Goal: Information Seeking & Learning: Learn about a topic

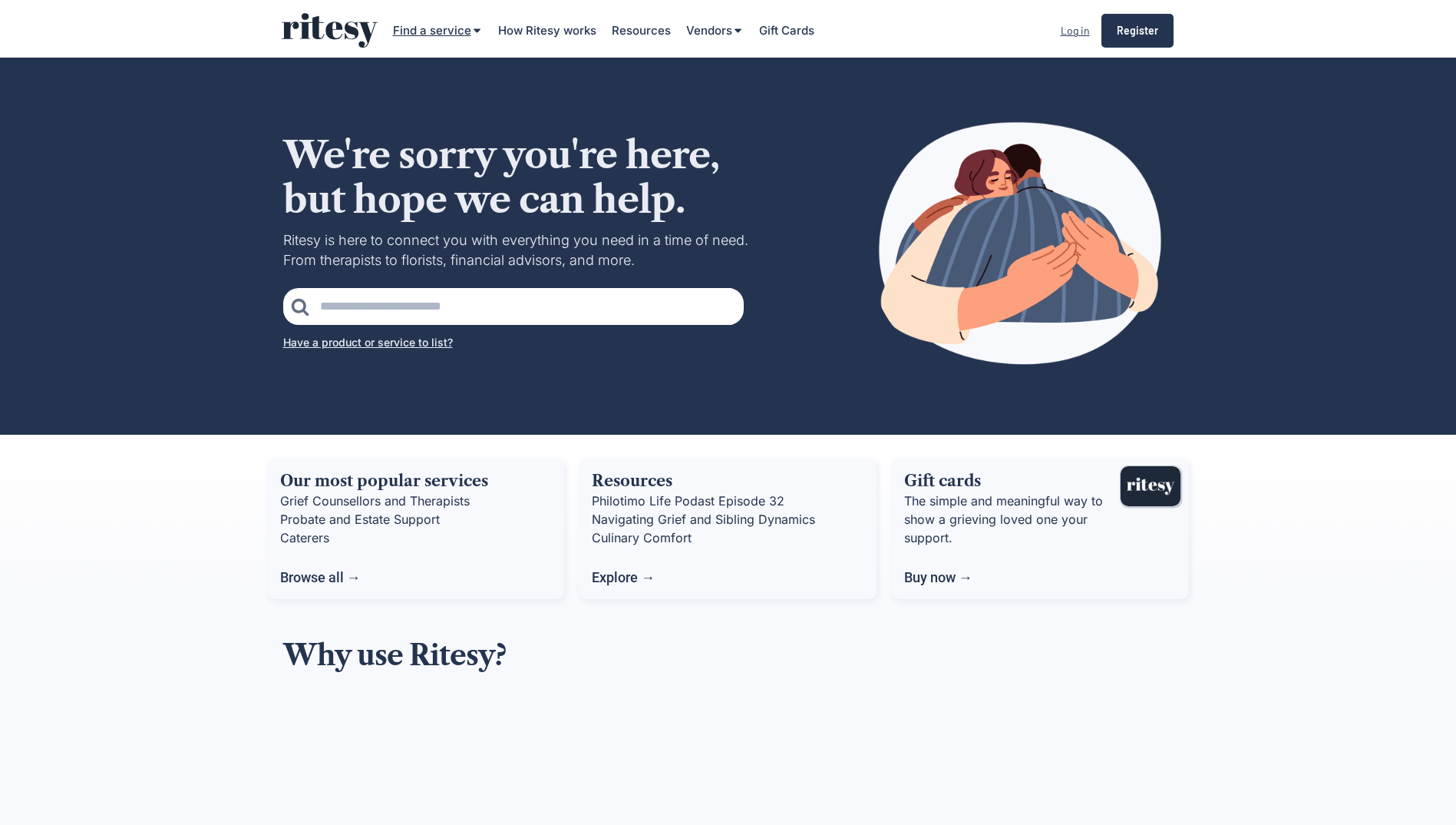
click at [456, 37] on div "Find a service" at bounding box center [432, 30] width 78 height 16
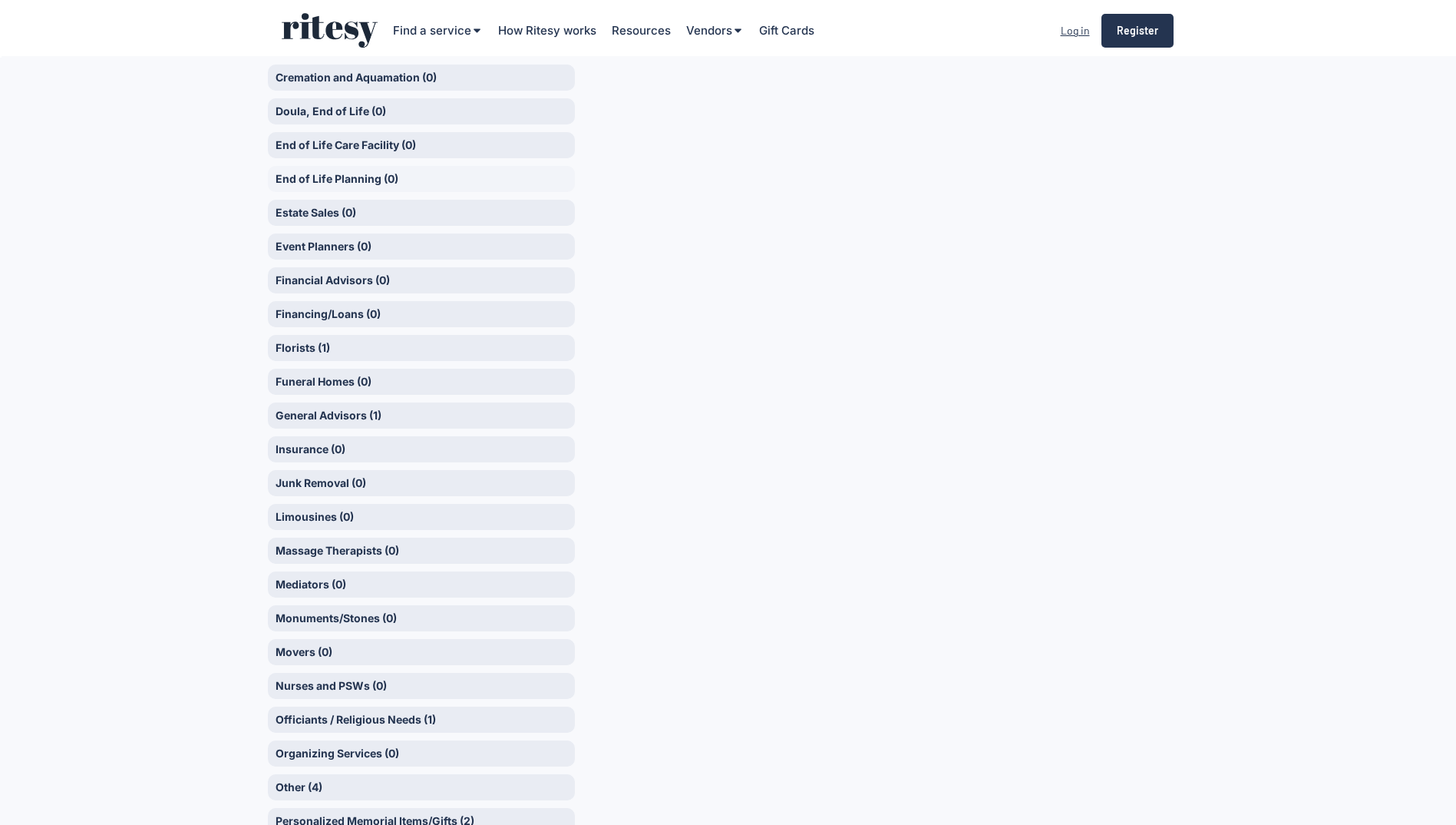
scroll to position [460, 0]
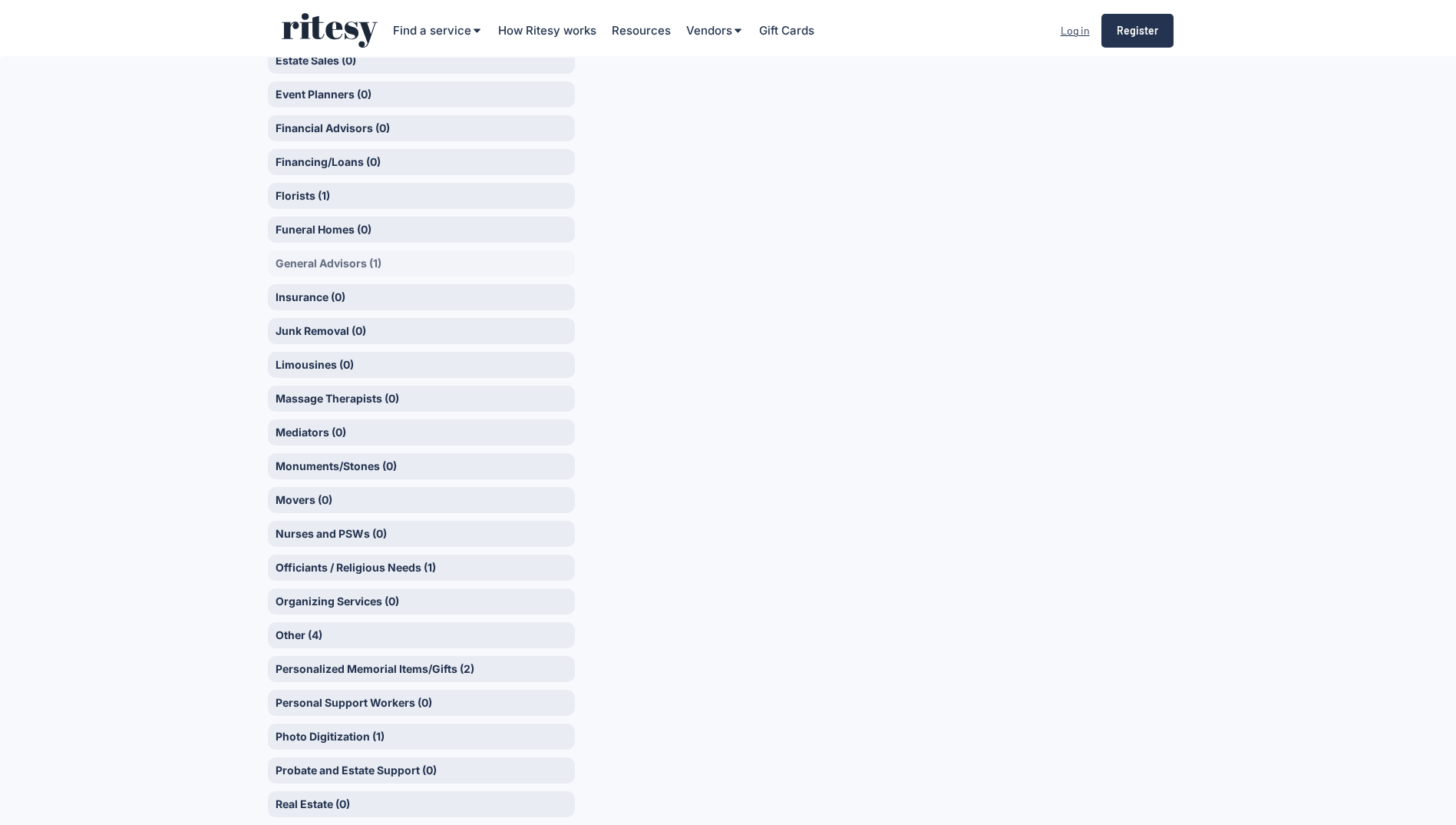
click at [311, 258] on div "General Advisors (1)" at bounding box center [421, 263] width 307 height 26
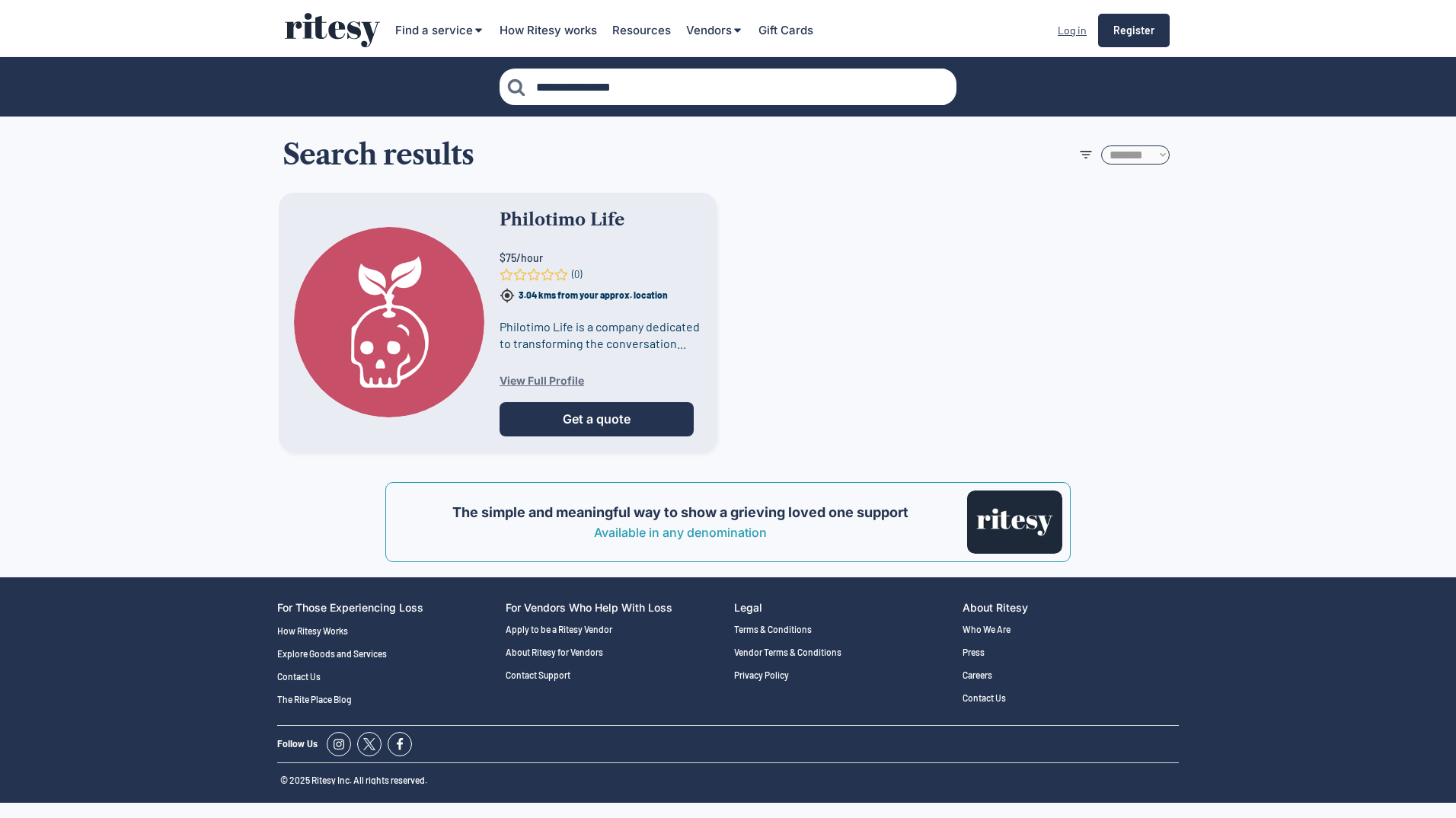
click at [535, 385] on div "View Full Profile" at bounding box center [600, 381] width 202 height 11
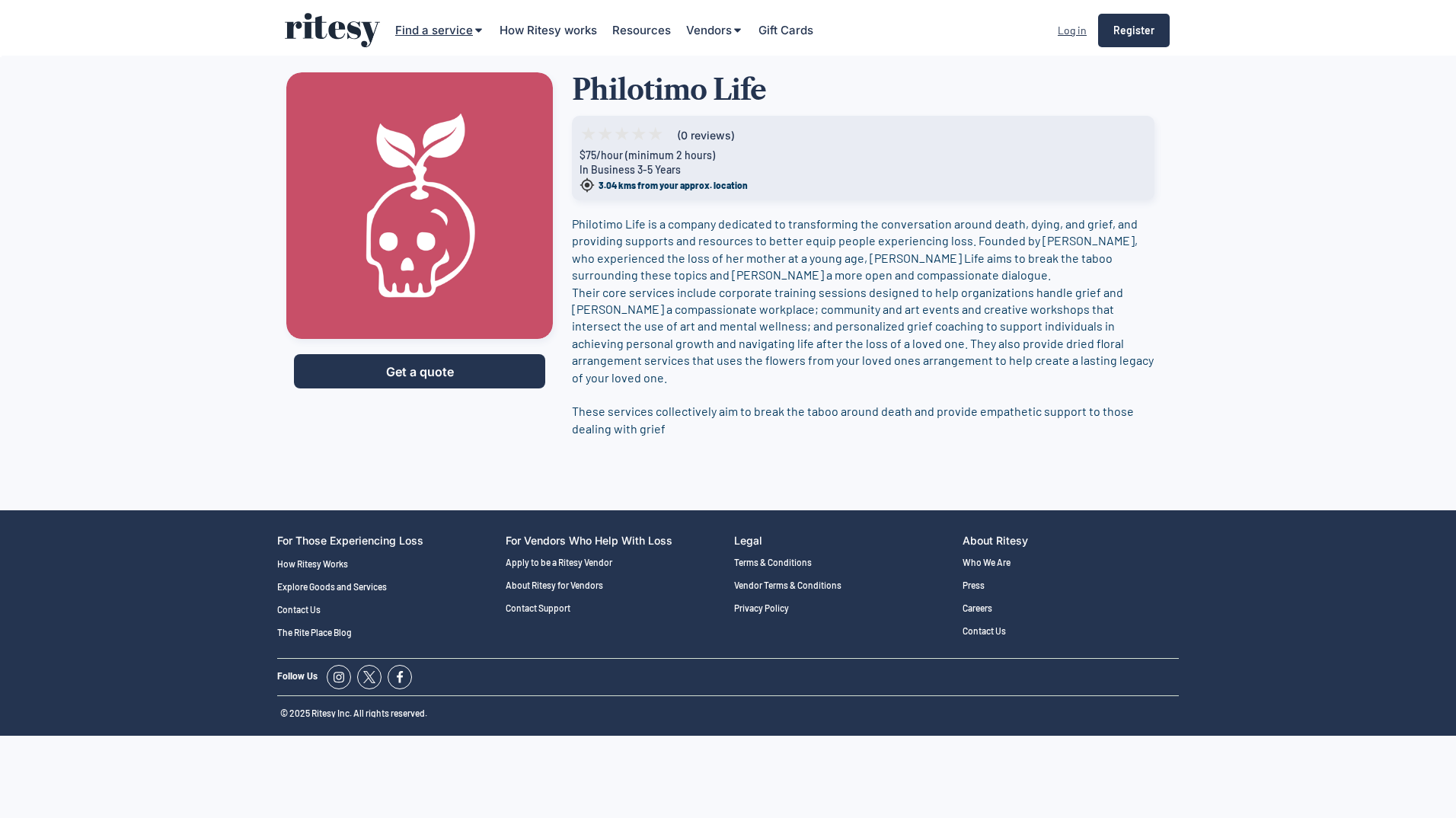
click at [445, 38] on div "Find a service How Ritesy works Resources Vendors Gift Cards Log in Register" at bounding box center [728, 30] width 914 height 57
click at [444, 29] on div "Find a service" at bounding box center [433, 30] width 77 height 16
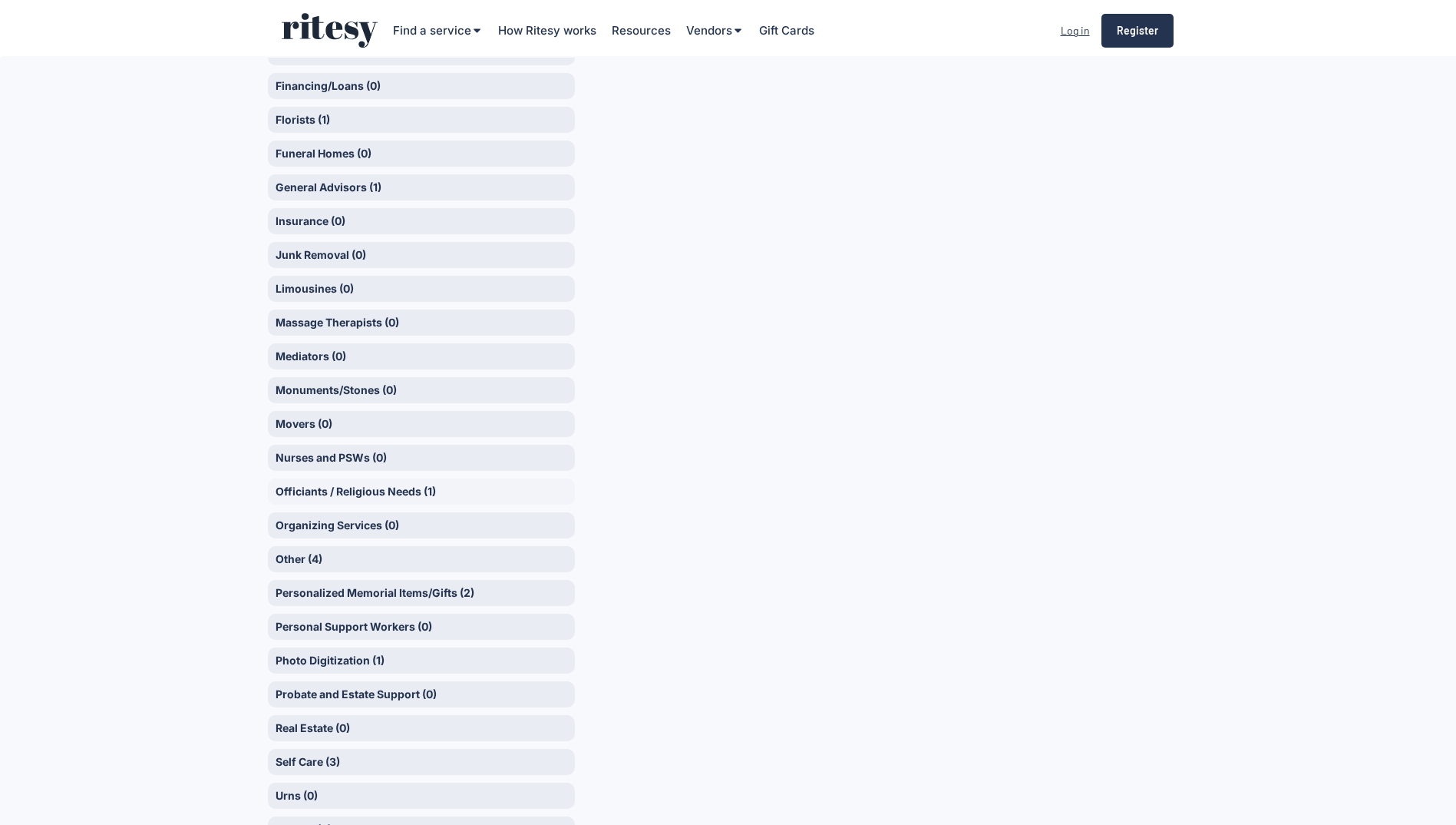
scroll to position [538, 0]
click at [338, 583] on div "Personalized Memorial Items/Gifts (2)" at bounding box center [421, 592] width 307 height 26
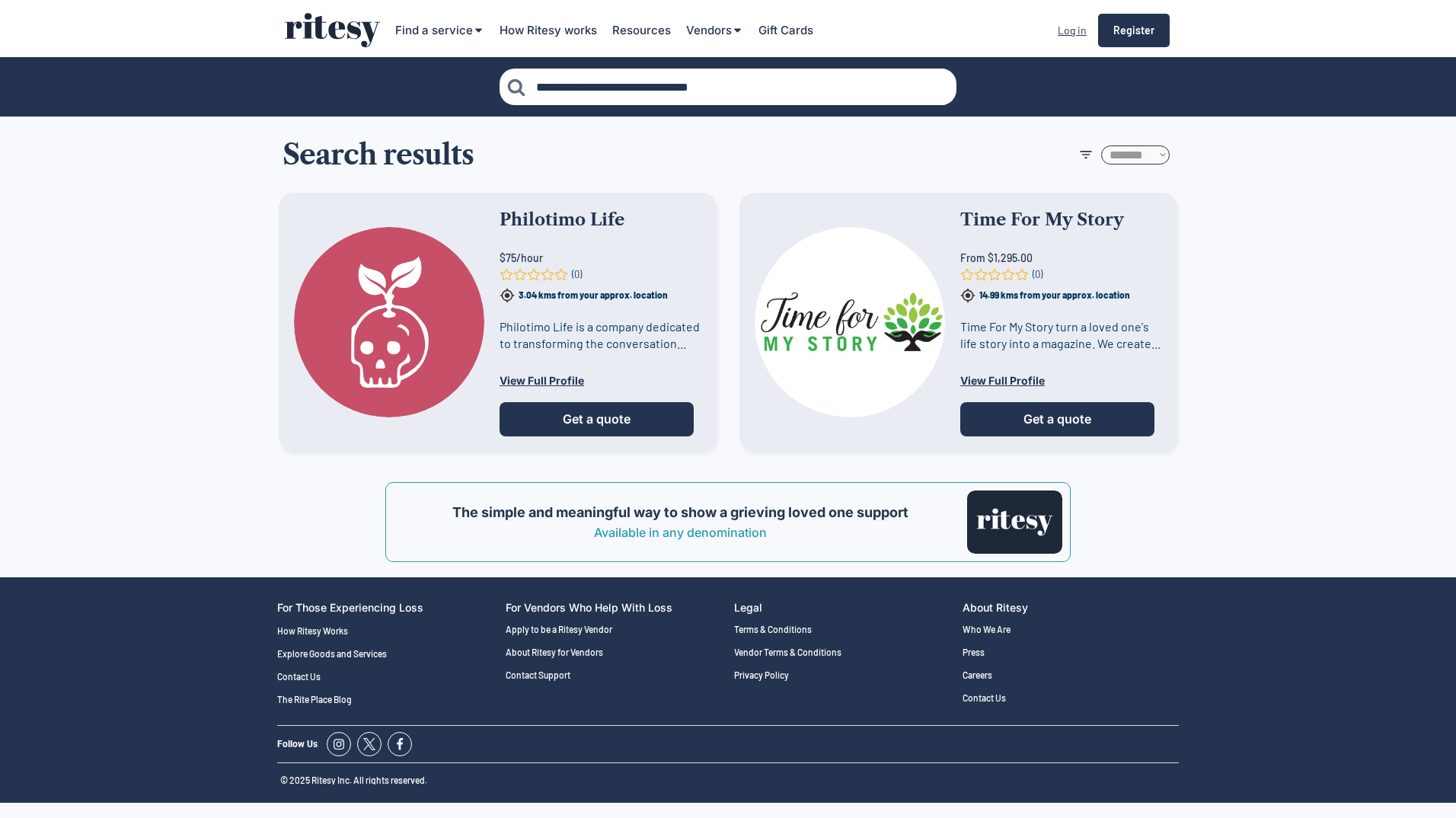
click at [439, 46] on div "Find a service How Ritesy works Resources Vendors Gift Cards Log in Register" at bounding box center [728, 30] width 914 height 57
click at [435, 25] on div "Find a service" at bounding box center [433, 30] width 77 height 16
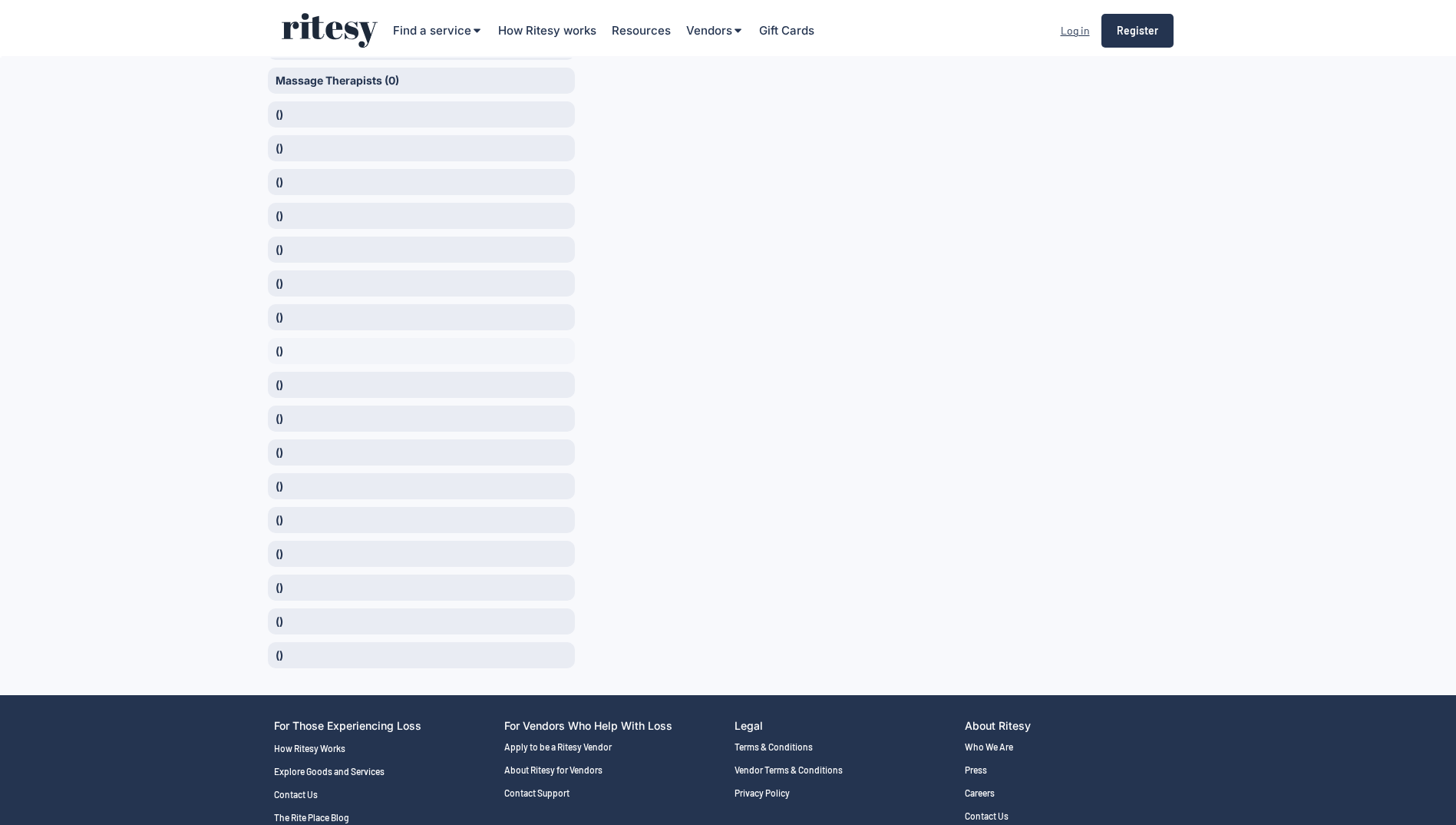
scroll to position [875, 0]
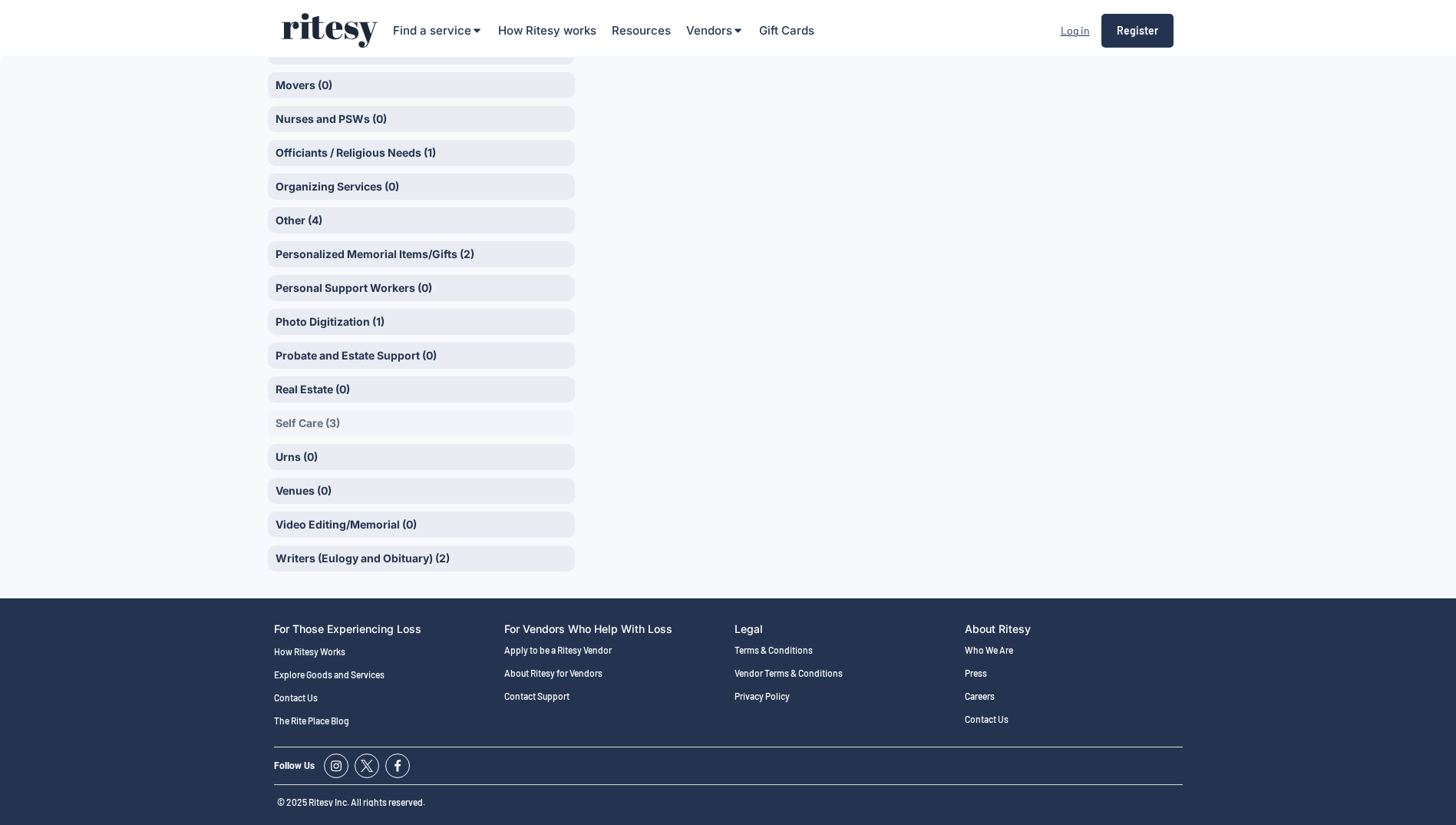
click at [337, 432] on div "Self Care (3)" at bounding box center [421, 423] width 307 height 26
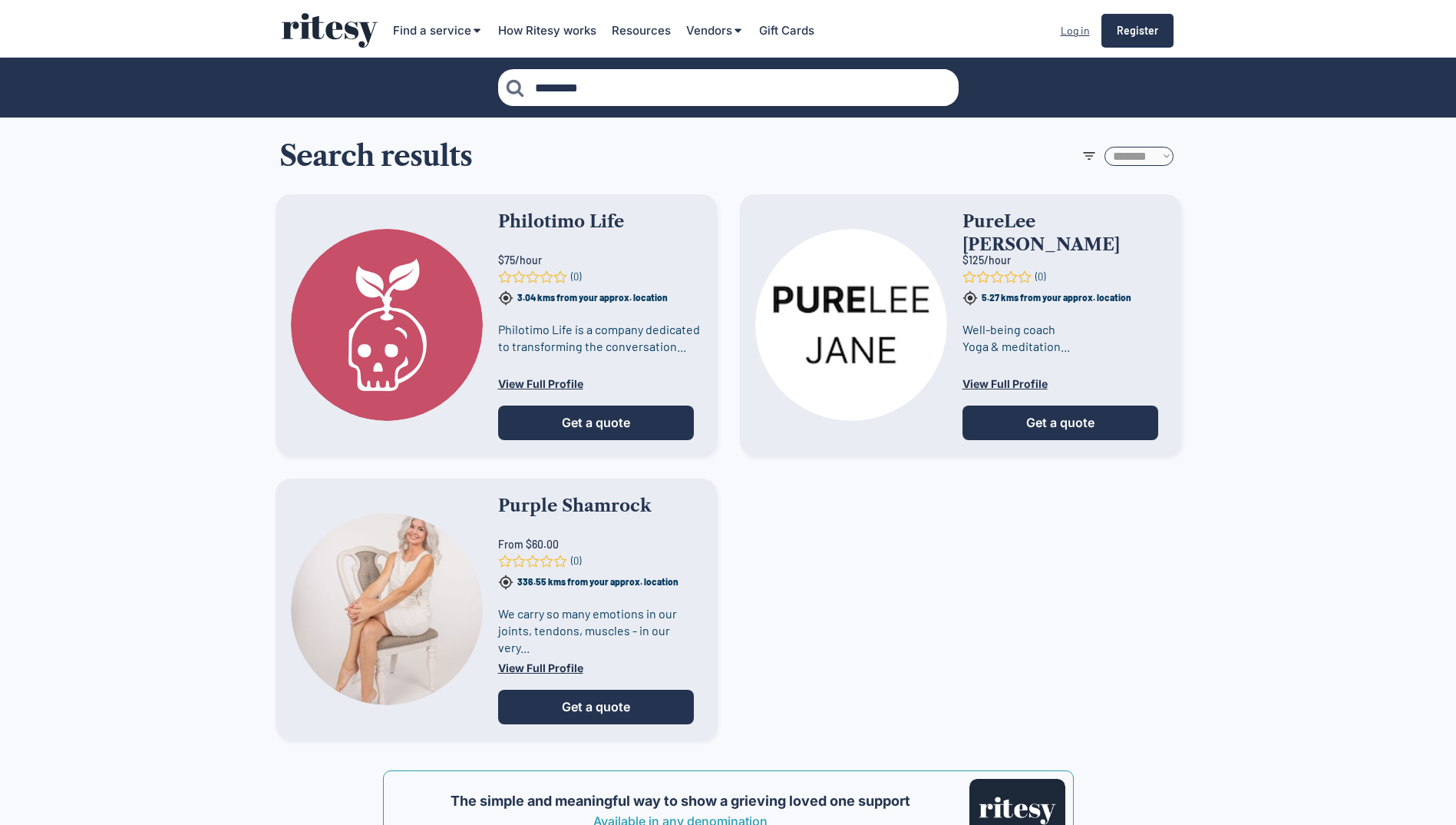
click at [323, 30] on img at bounding box center [329, 30] width 96 height 34
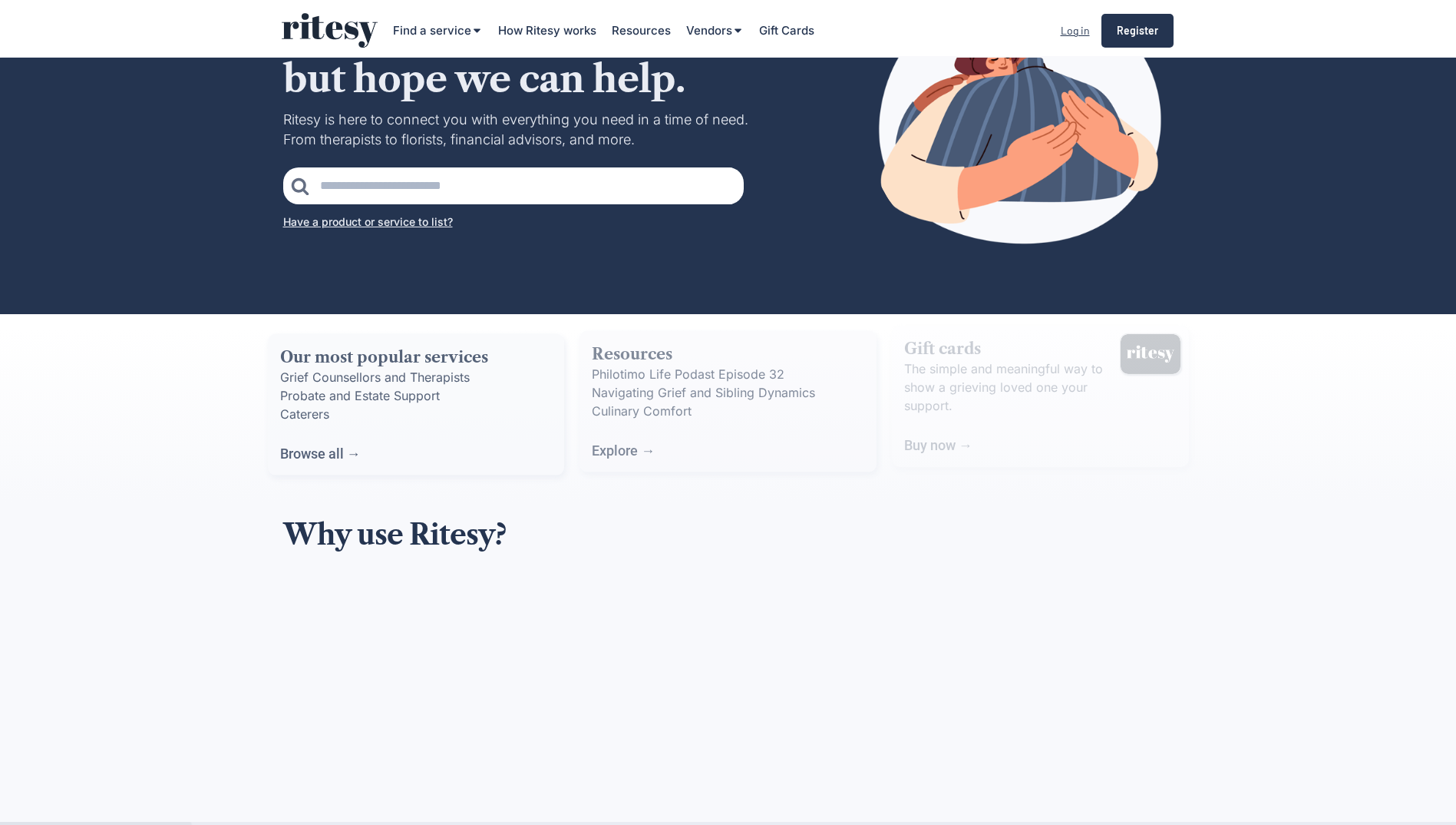
scroll to position [307, 0]
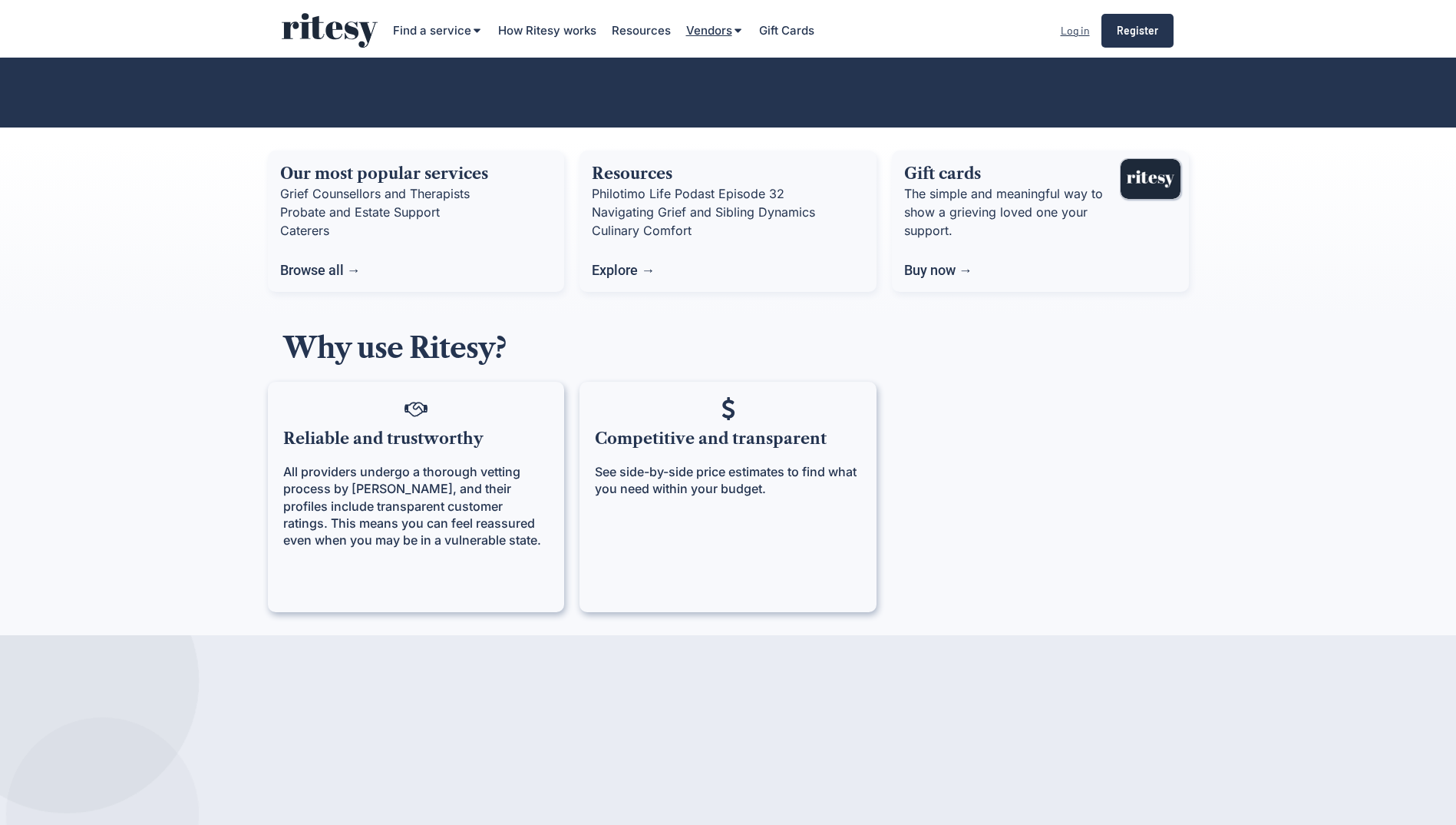
click at [708, 28] on div "Vendors" at bounding box center [709, 30] width 46 height 16
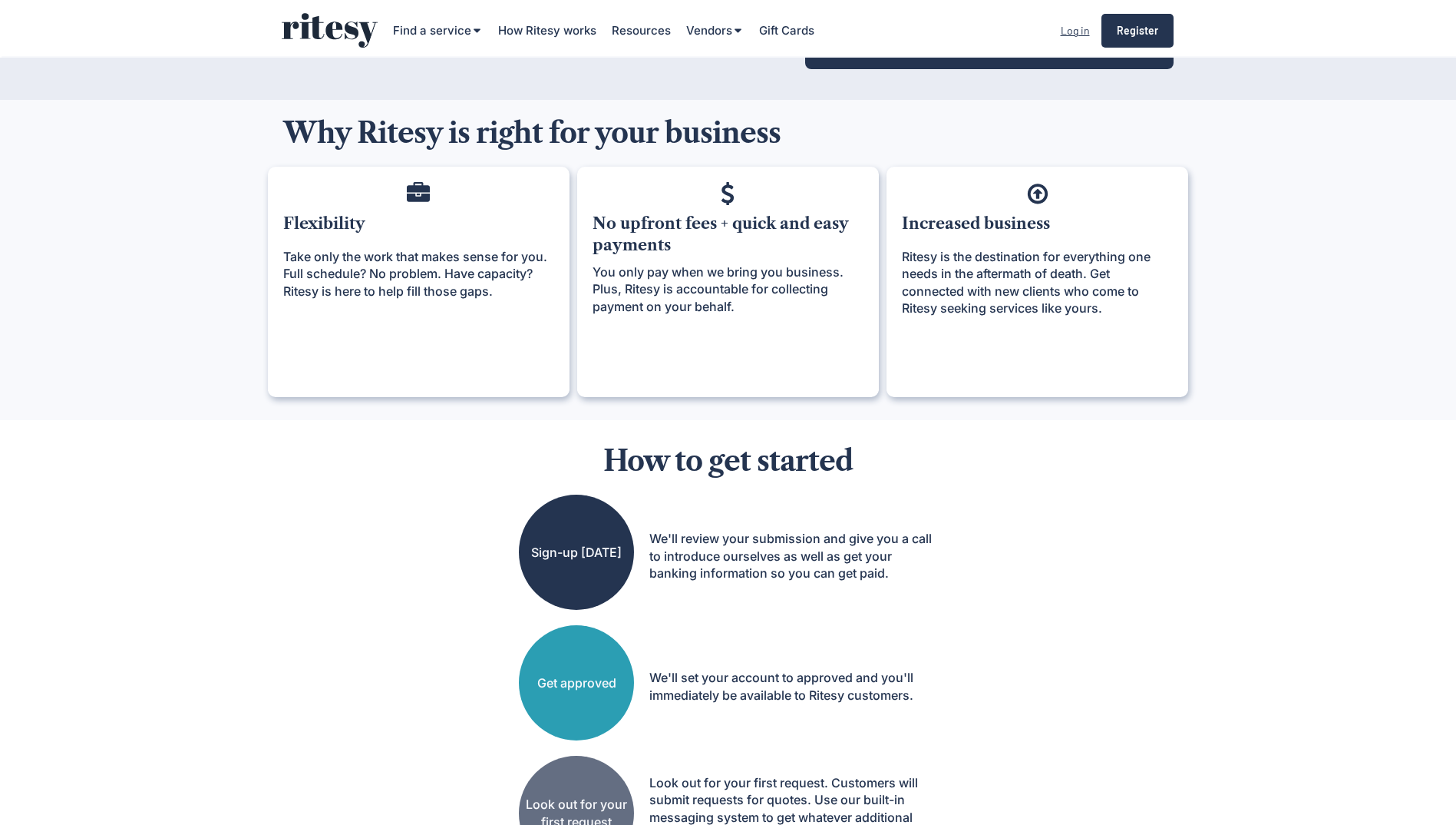
scroll to position [77, 0]
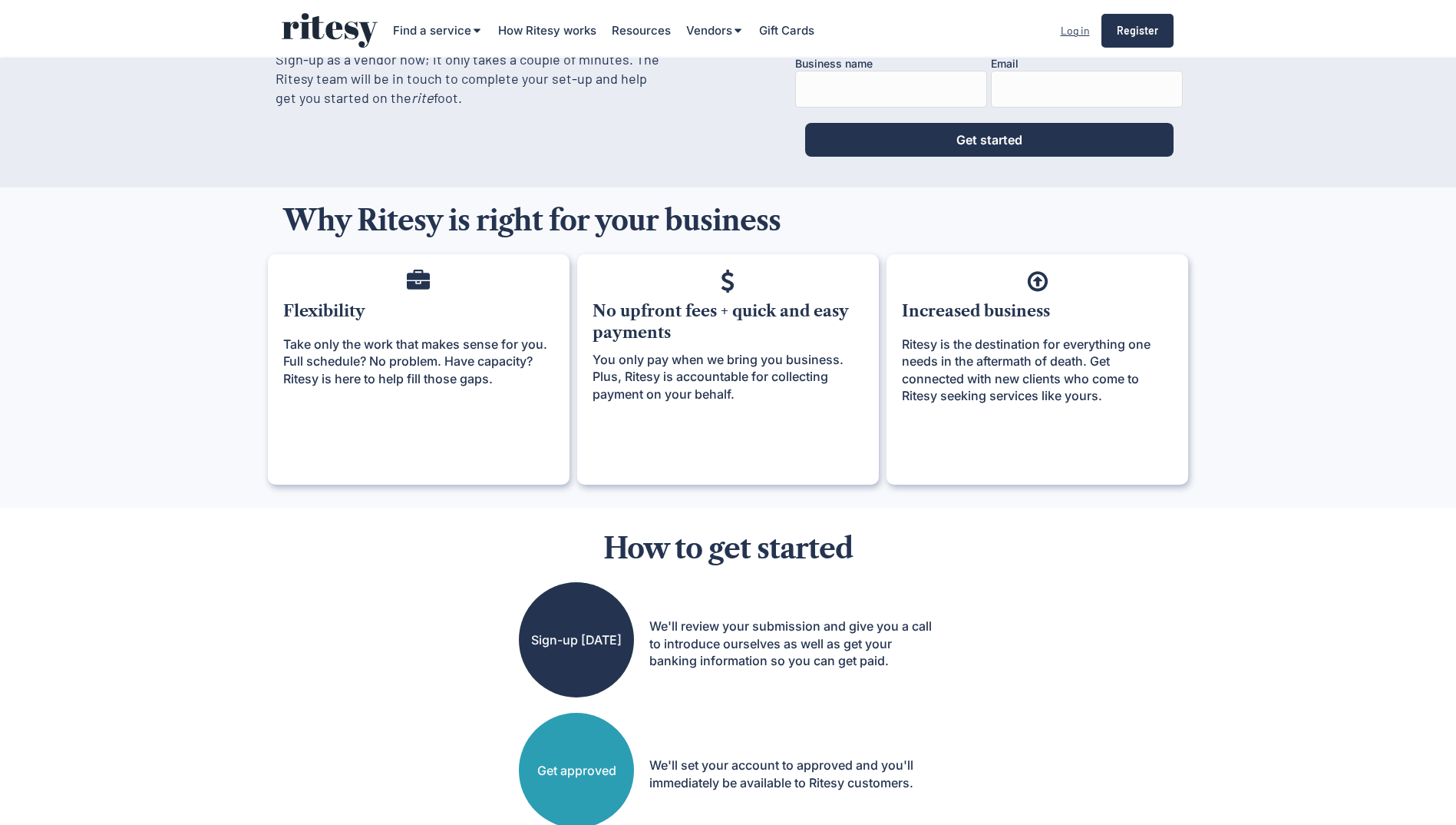
click at [377, 343] on div "Take only the work that makes sense for you. Full schedule? No problem. Have ca…" at bounding box center [418, 361] width 271 height 51
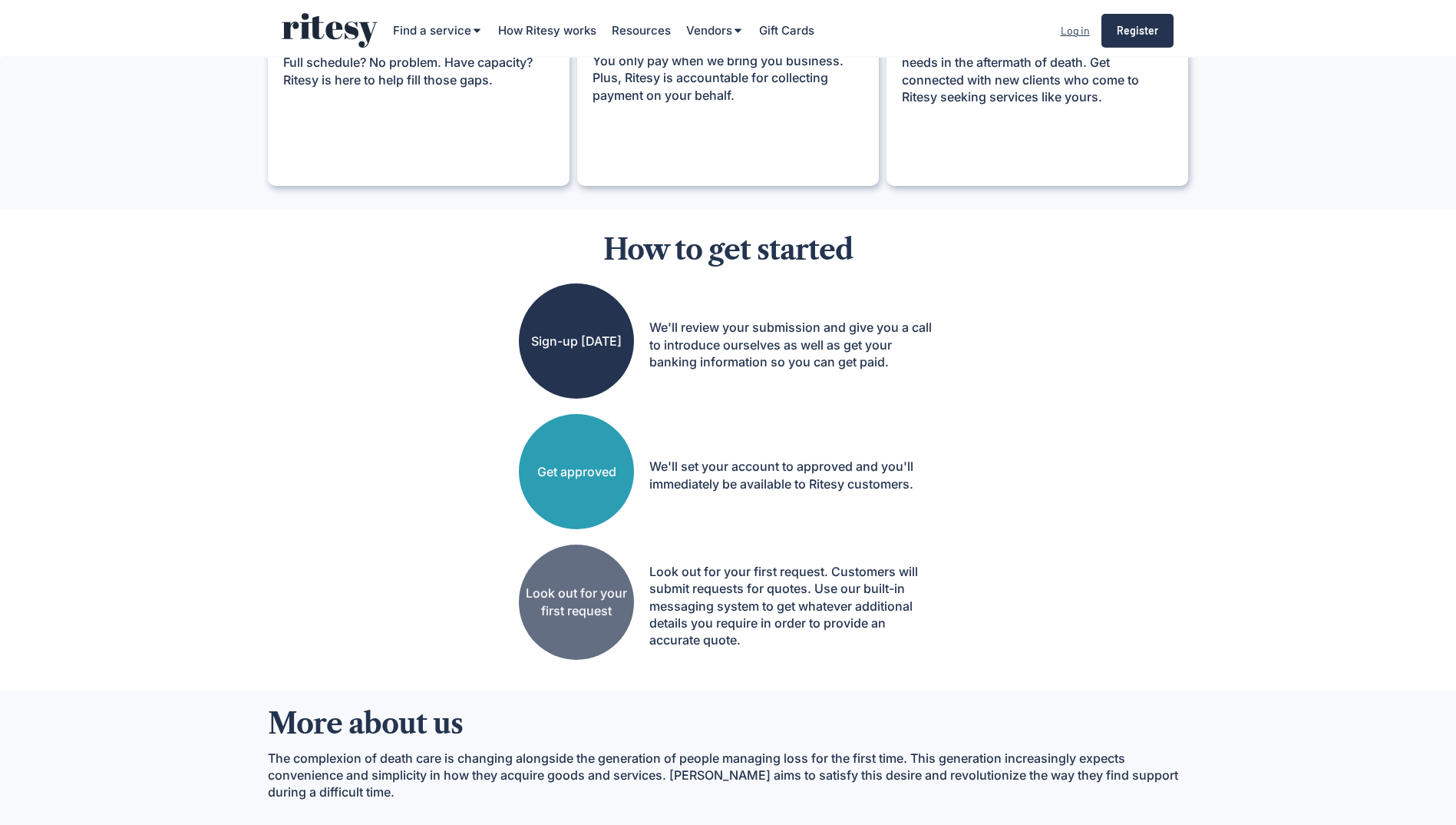
scroll to position [271, 0]
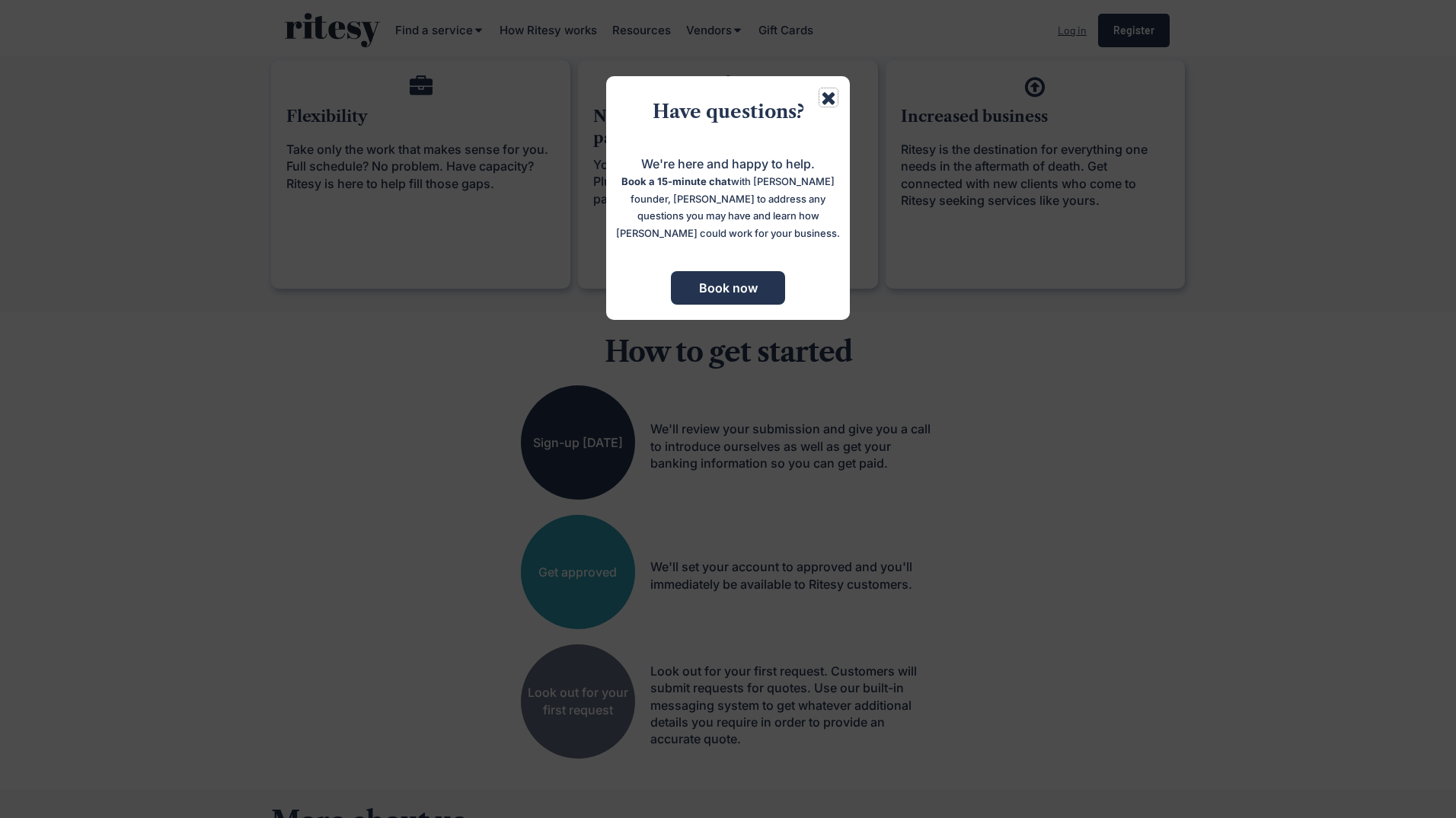
click at [824, 94] on use at bounding box center [828, 98] width 12 height 12
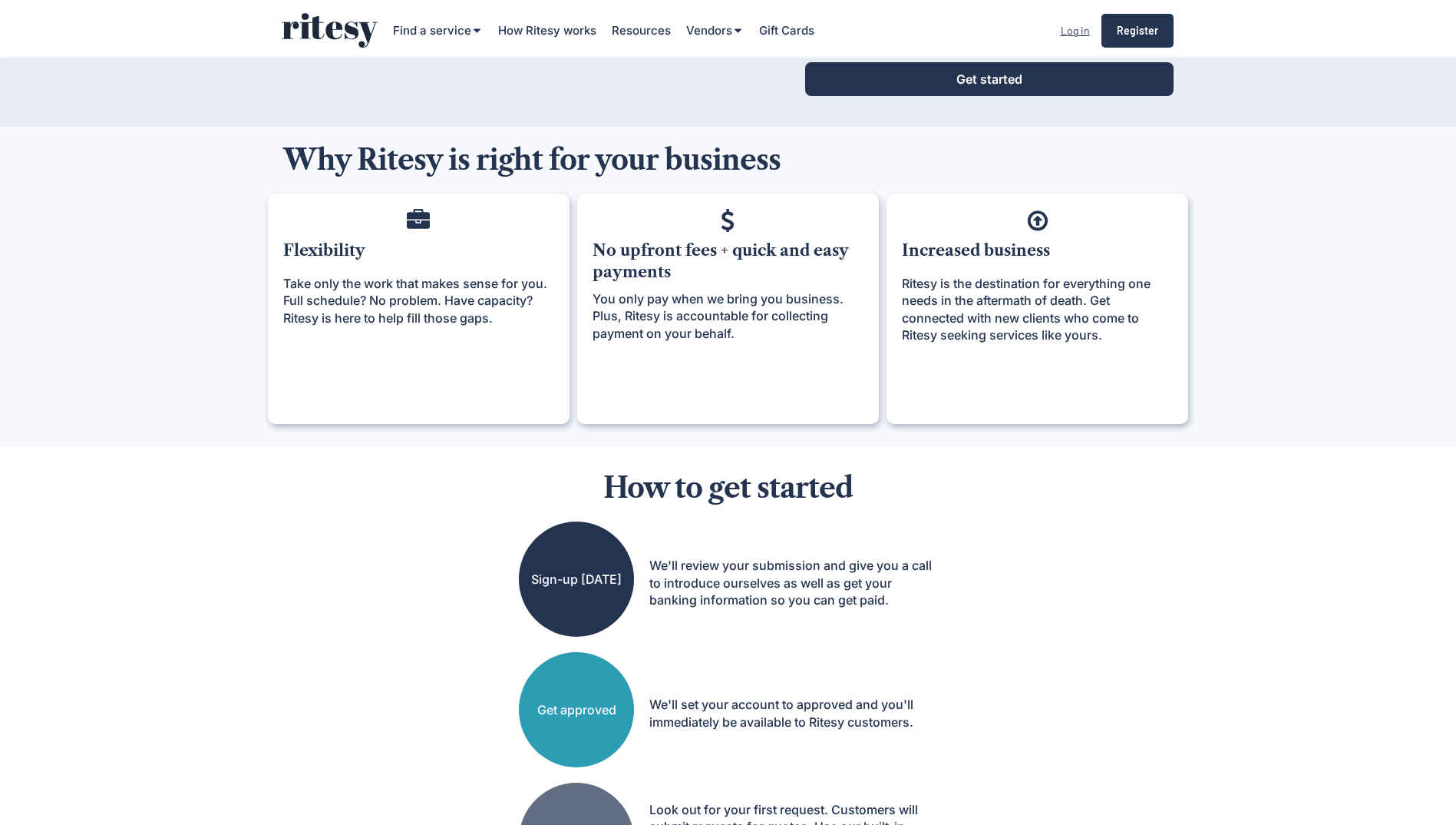
scroll to position [0, 0]
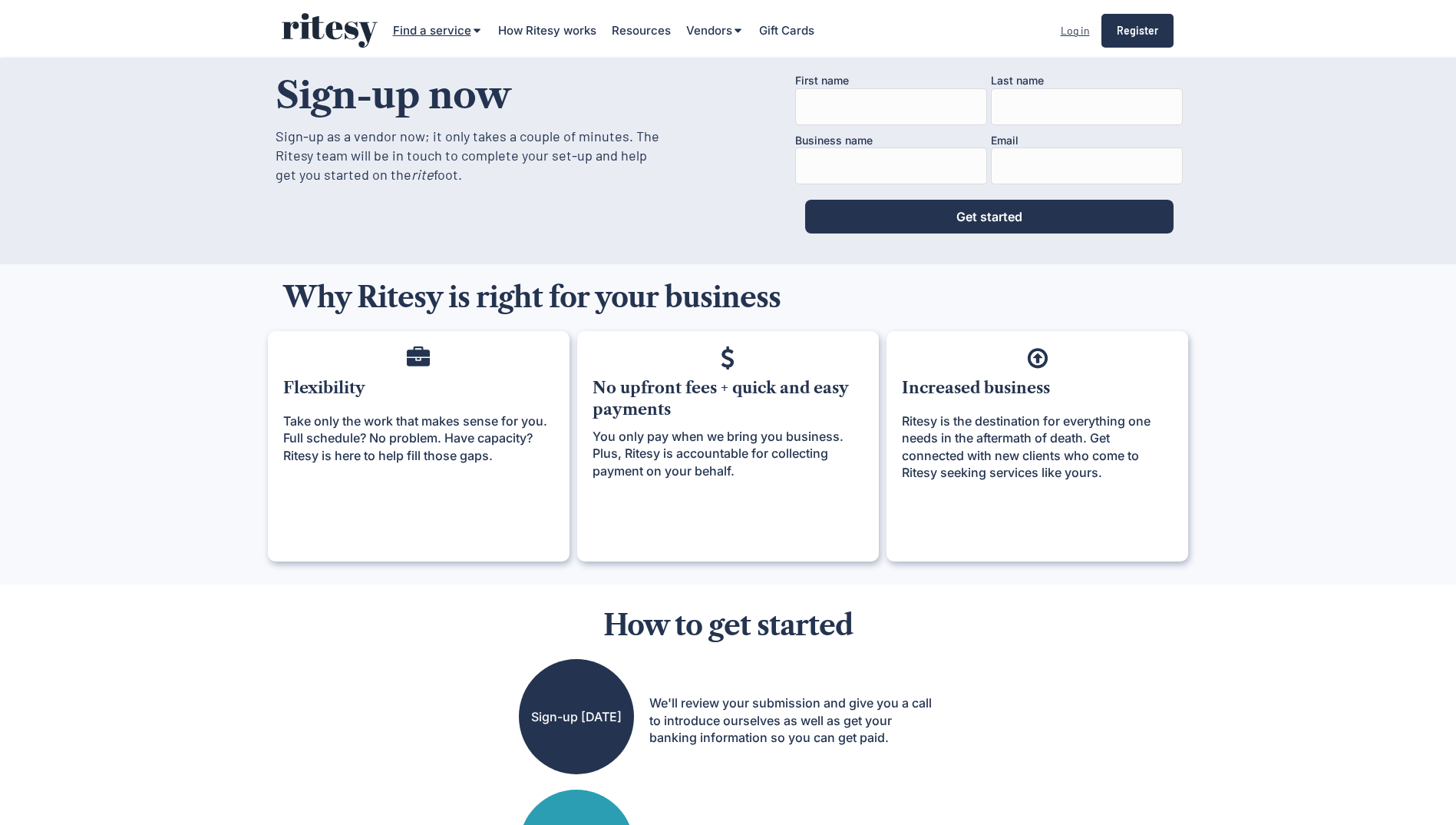
click at [444, 29] on div "Find a service" at bounding box center [432, 30] width 78 height 16
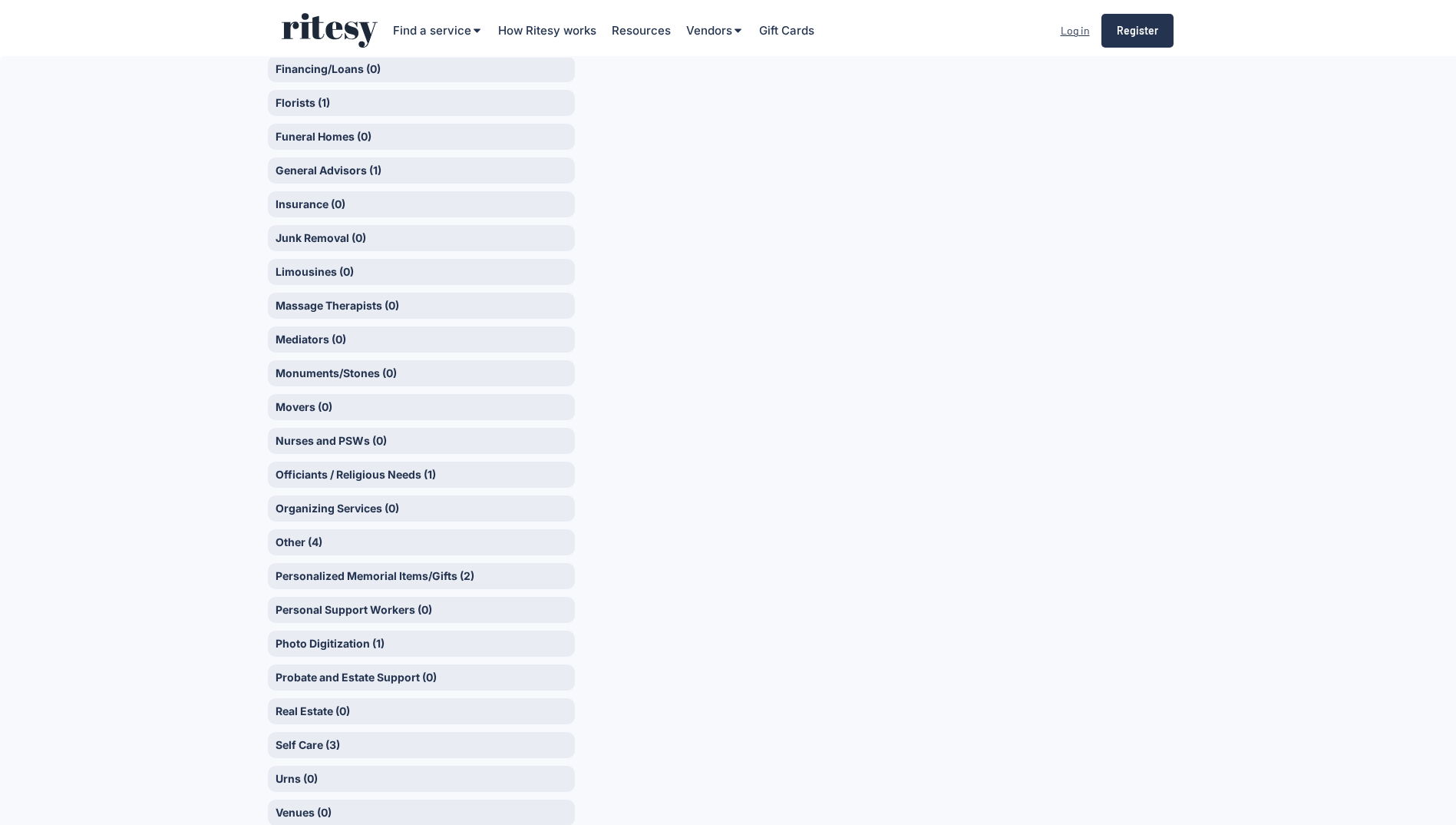
scroll to position [691, 0]
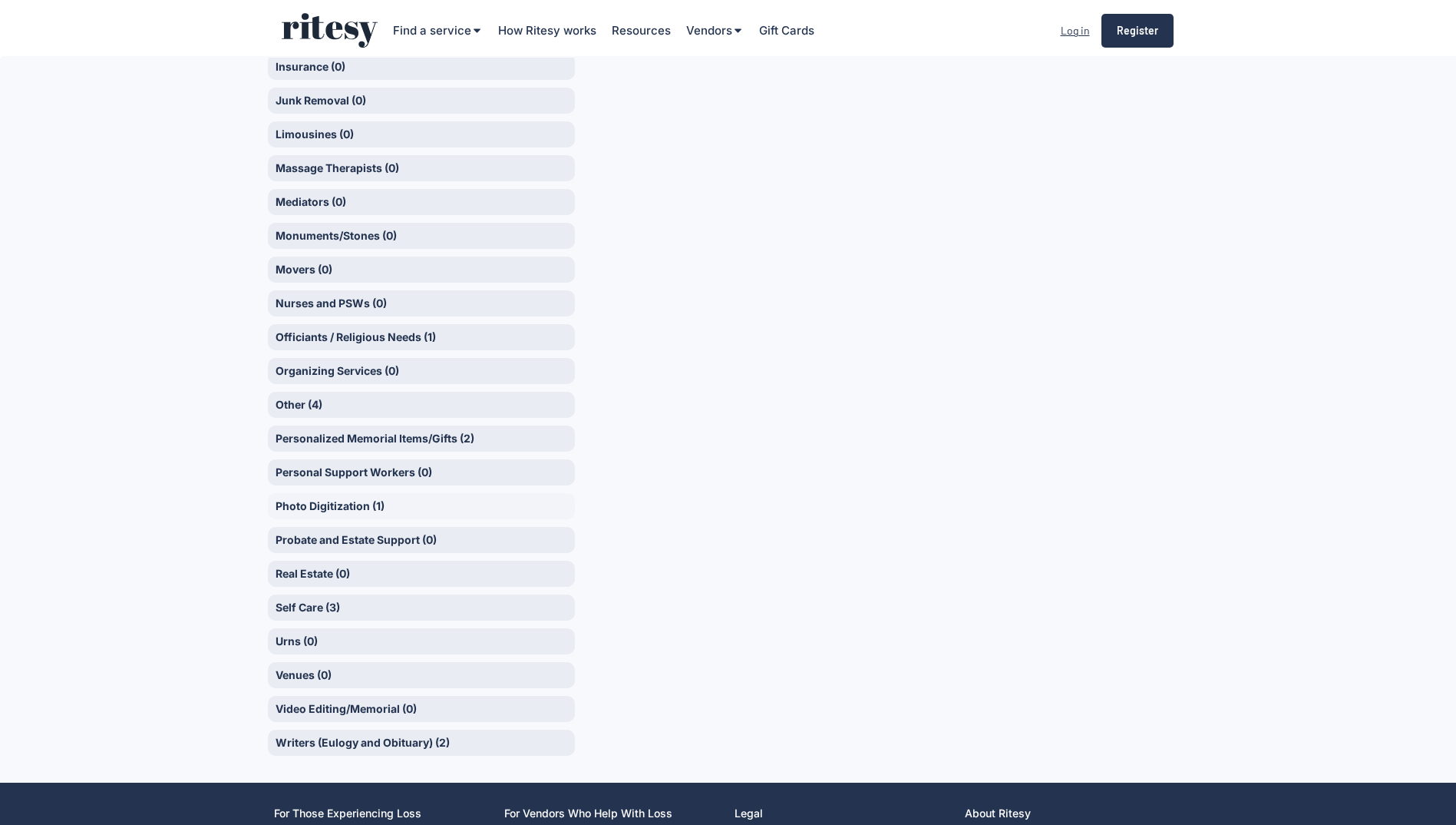
click at [395, 496] on div "Photo Digitization (1)" at bounding box center [421, 506] width 307 height 26
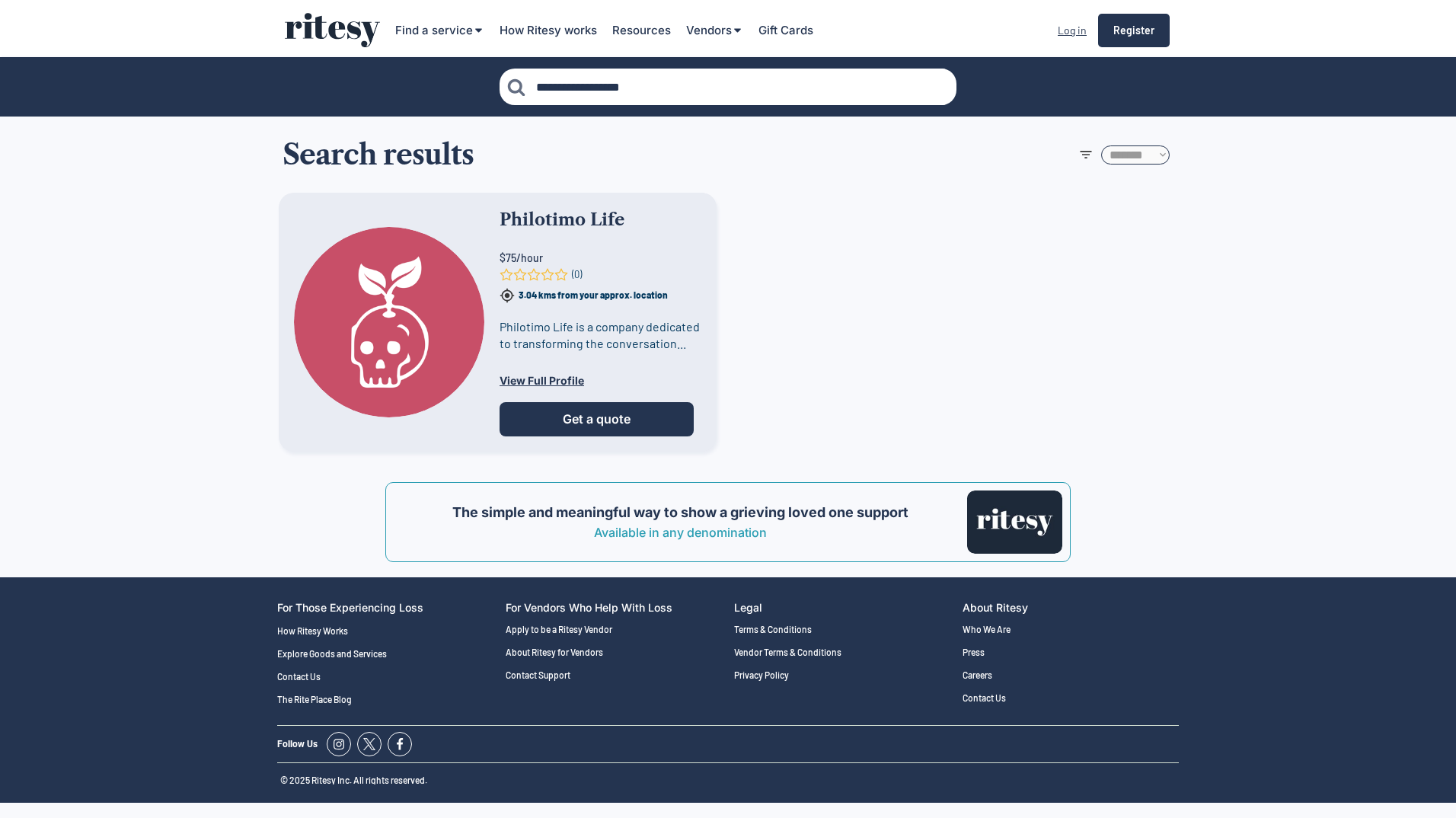
click at [391, 355] on img at bounding box center [389, 322] width 190 height 190
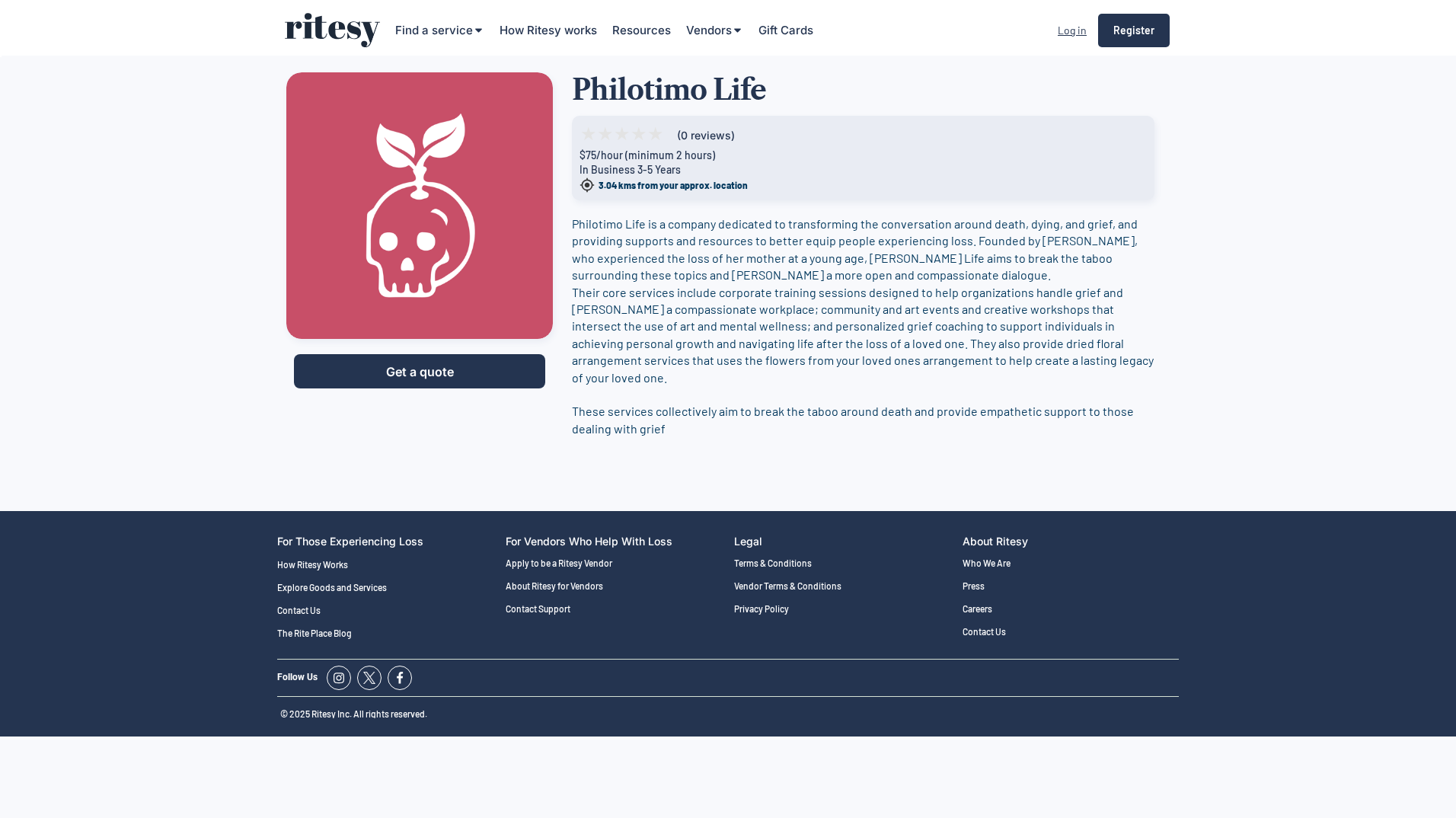
click at [467, 136] on img at bounding box center [419, 205] width 266 height 267
click at [603, 130] on div "*" at bounding box center [621, 134] width 85 height 18
click at [421, 372] on button "Get a quote" at bounding box center [420, 371] width 251 height 34
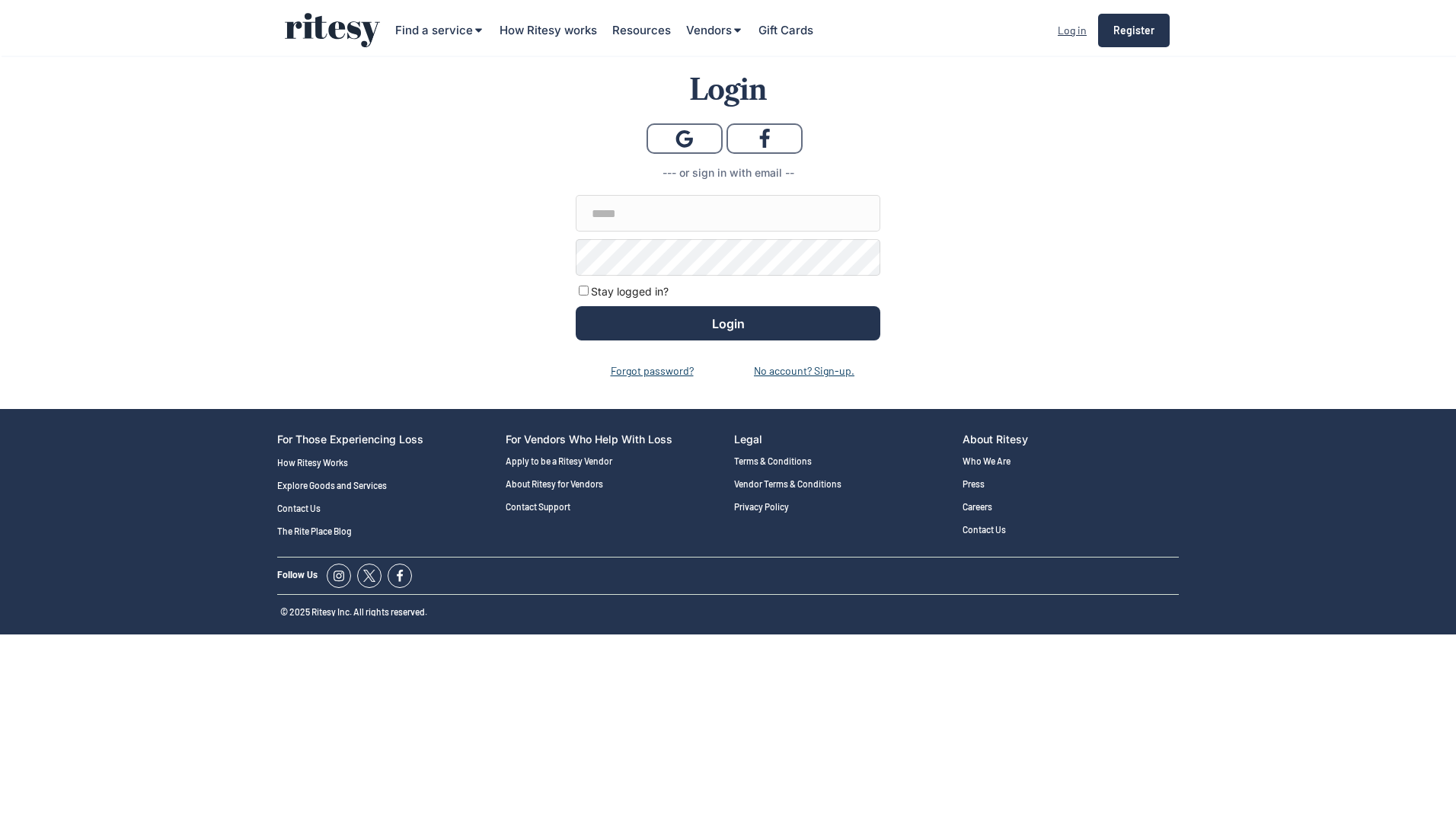
click at [347, 34] on img at bounding box center [332, 30] width 95 height 34
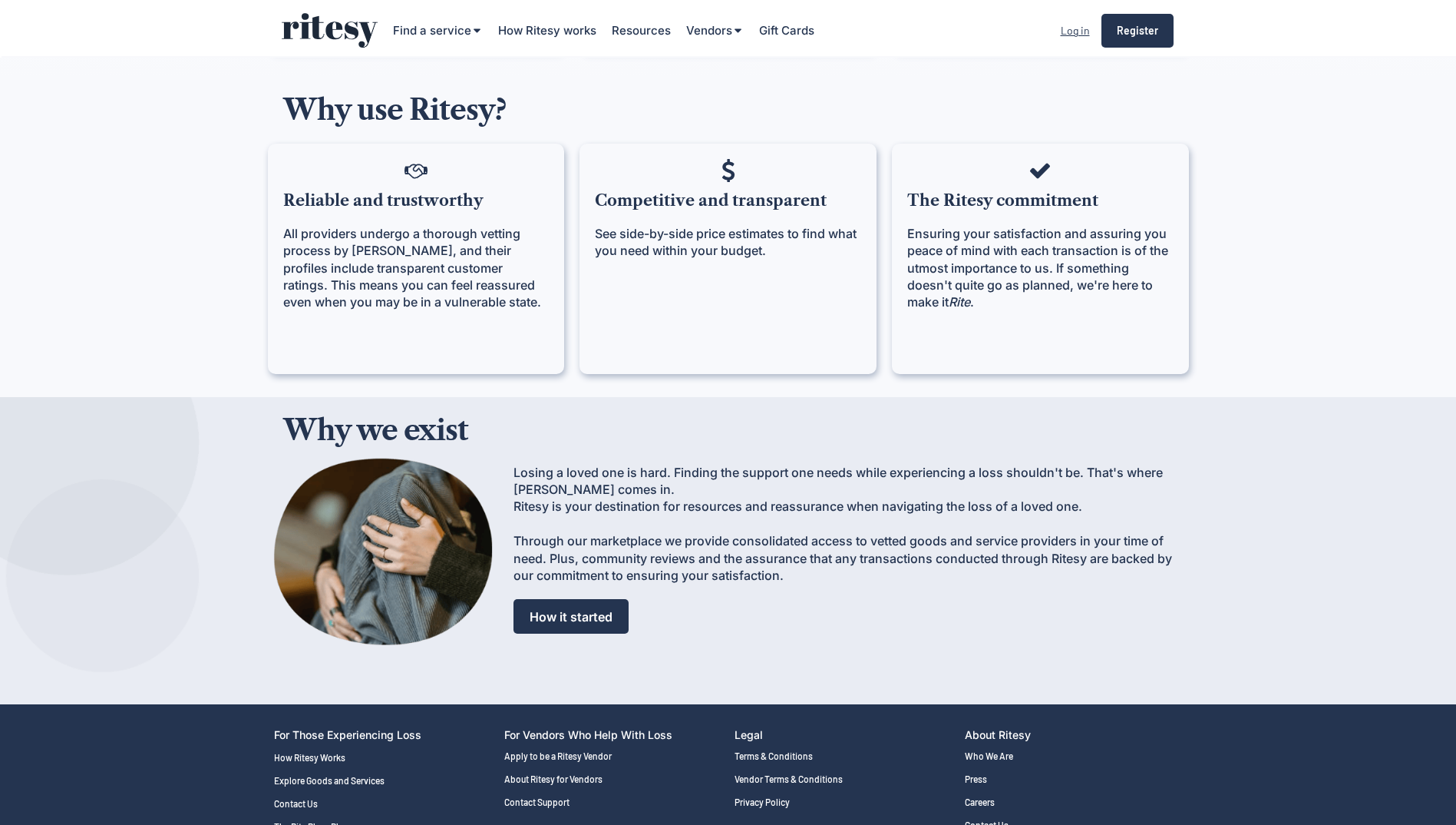
scroll to position [651, 0]
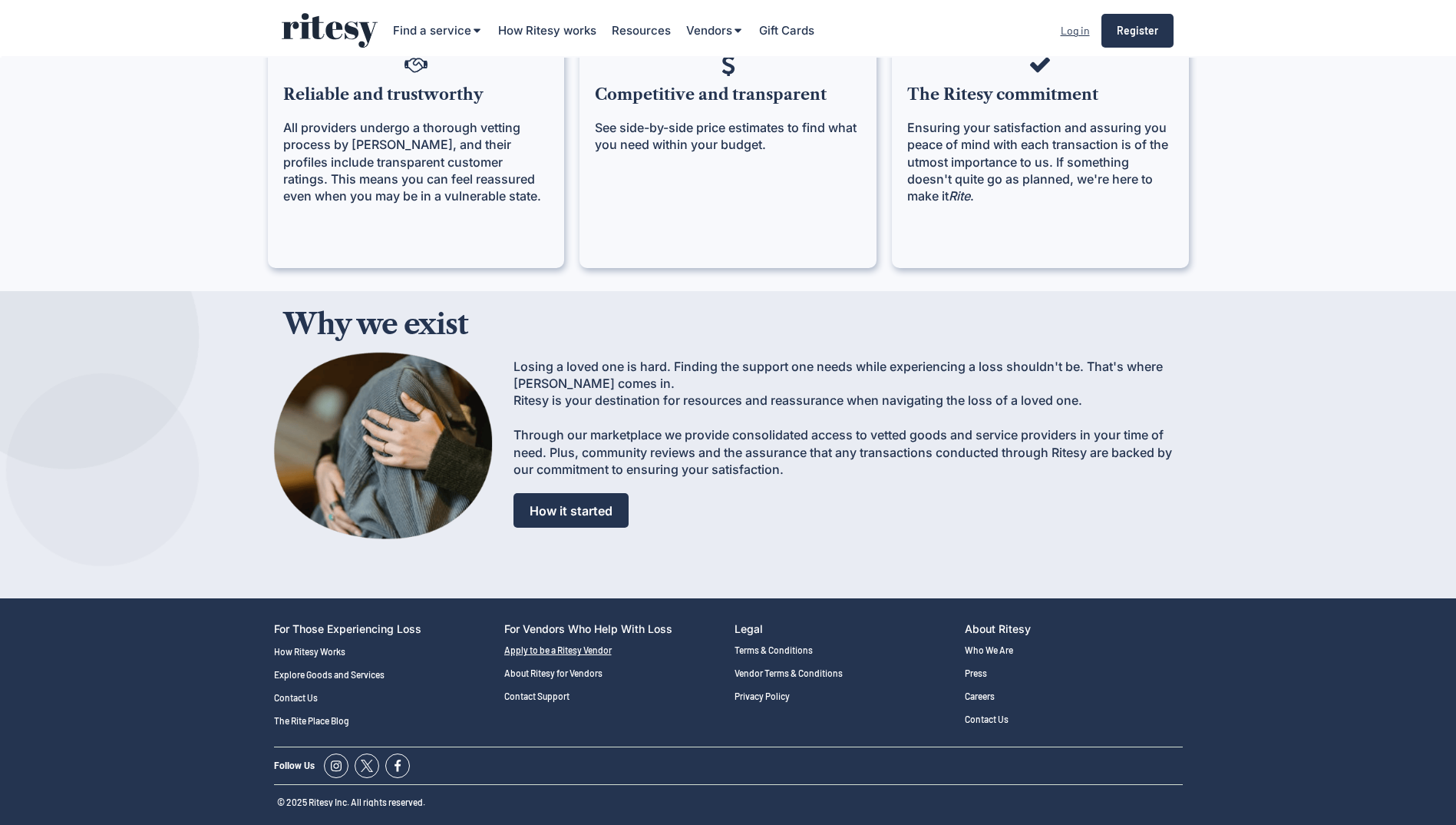
drag, startPoint x: 545, startPoint y: 648, endPoint x: 503, endPoint y: 689, distance: 58.7
click at [545, 648] on link "Apply to be a Ritesy Vendor" at bounding box center [613, 651] width 218 height 11
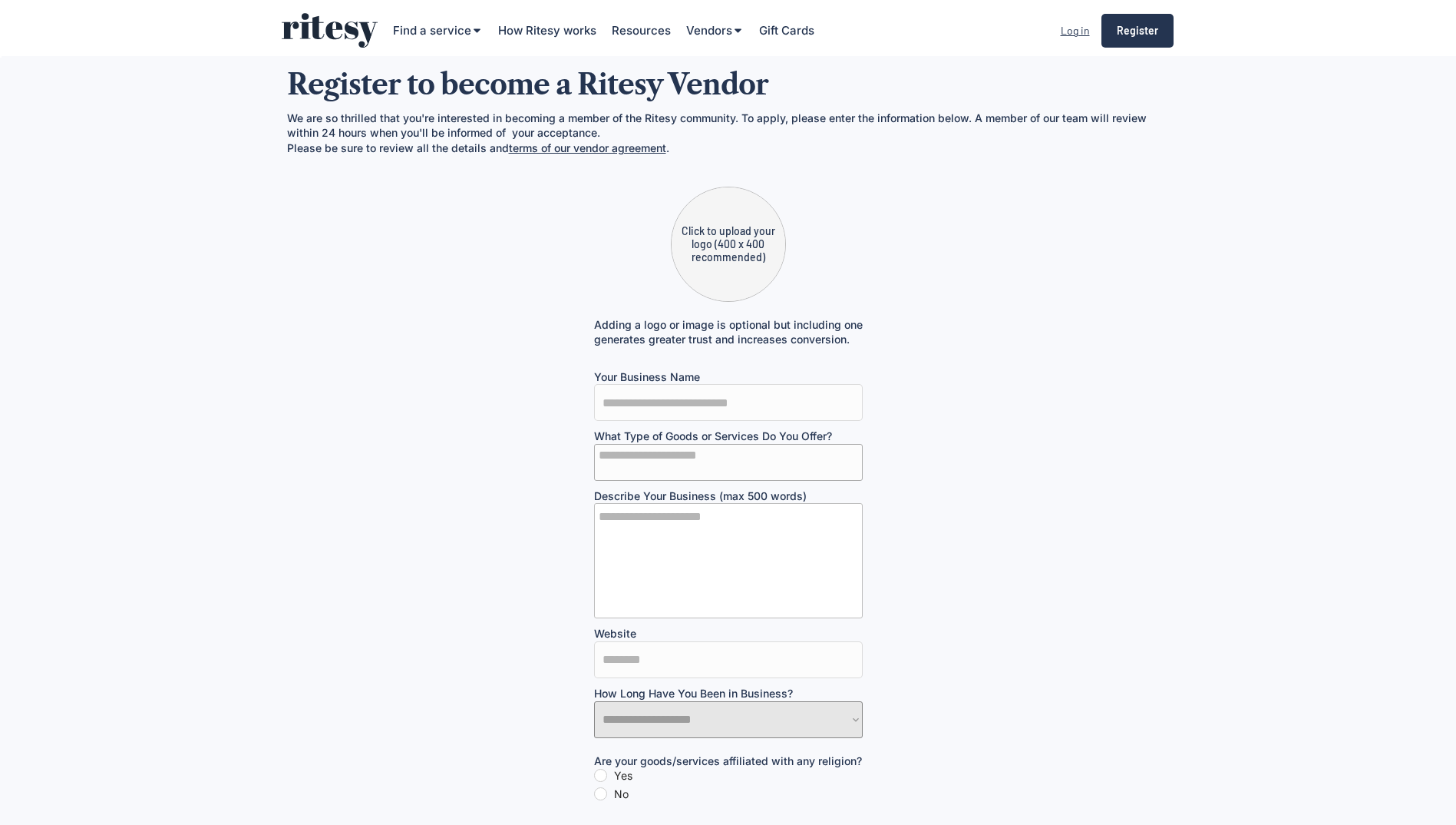
select select
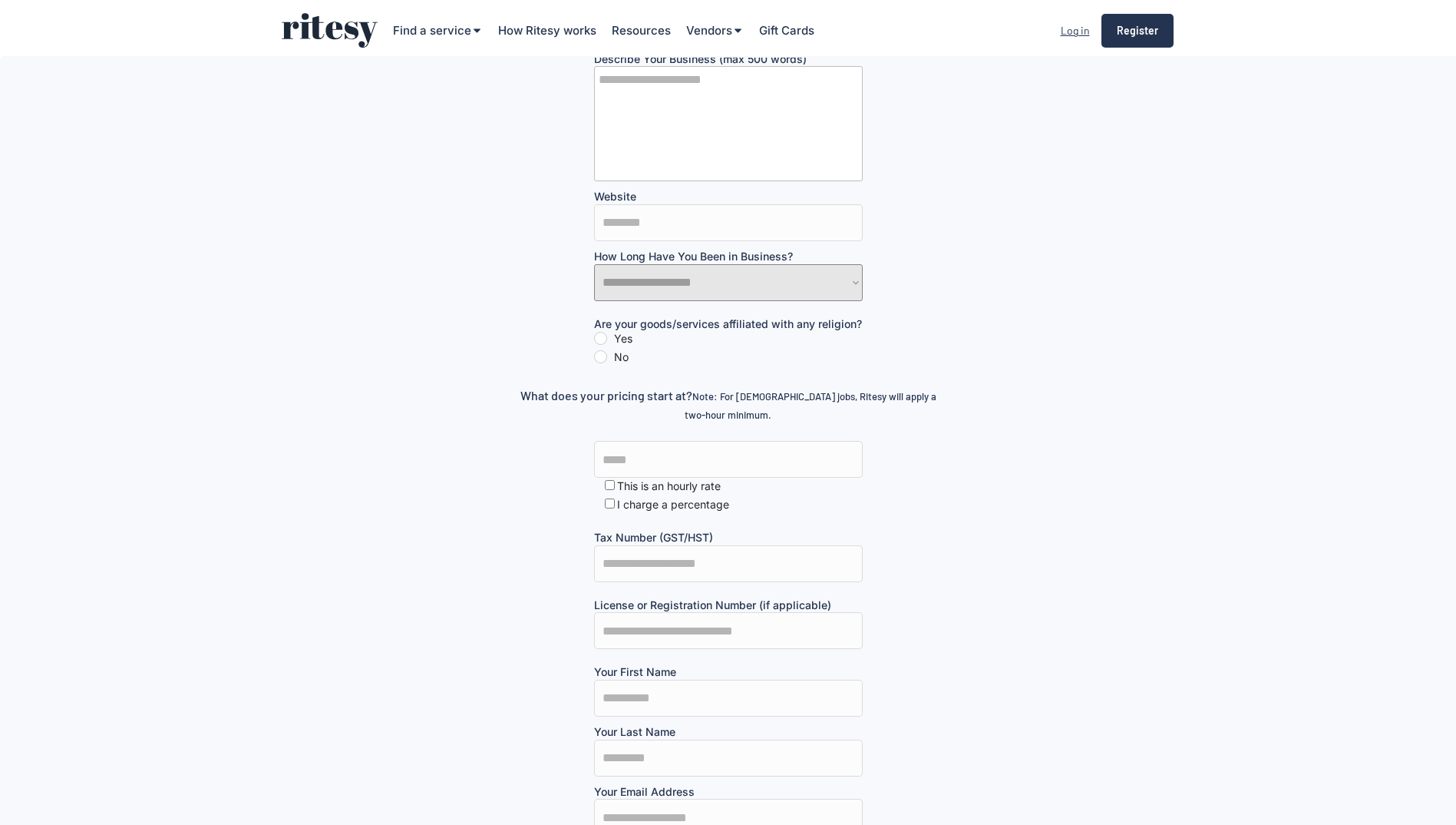
scroll to position [460, 0]
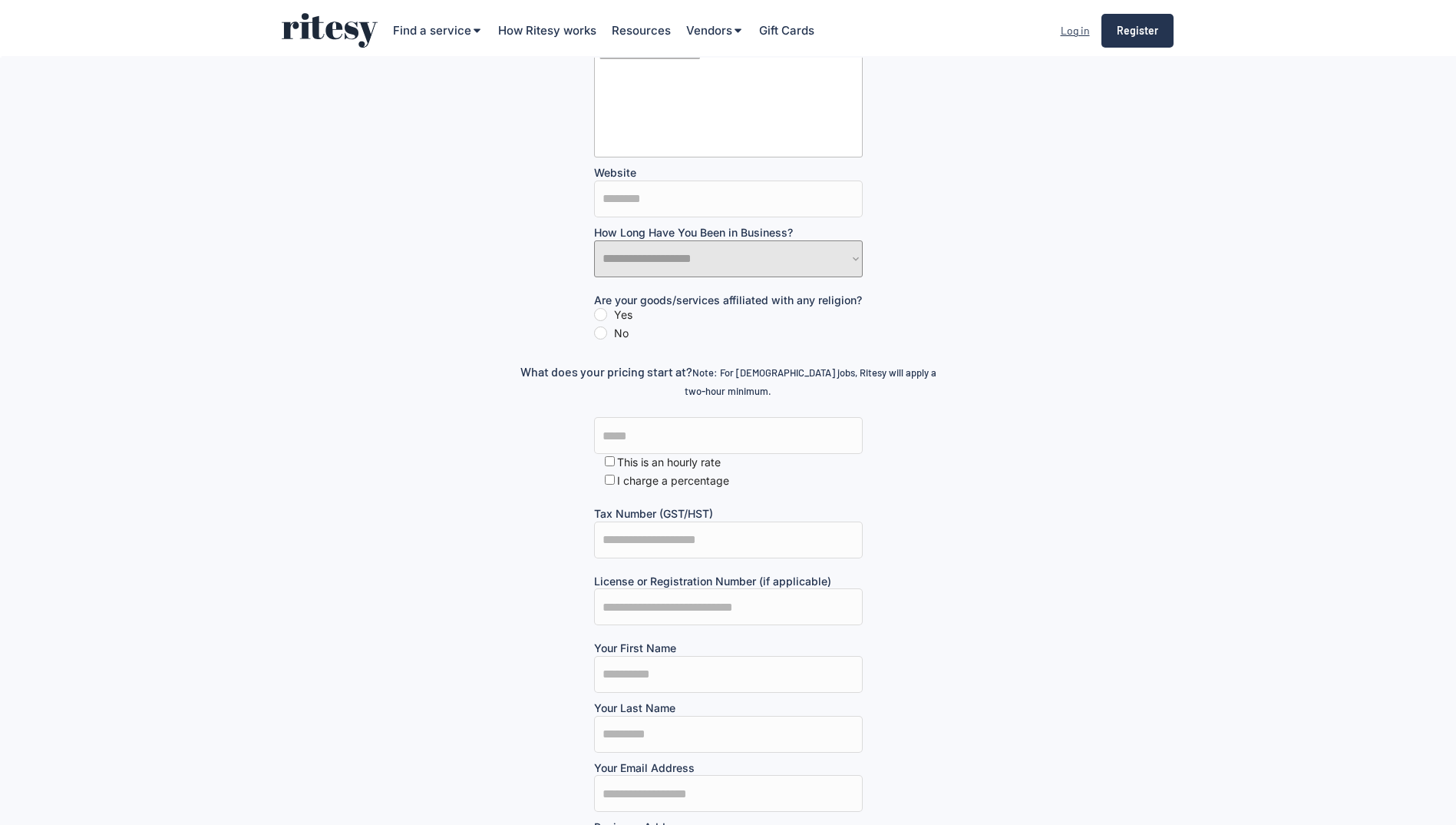
click at [611, 491] on div "I charge a percentage" at bounding box center [728, 482] width 269 height 19
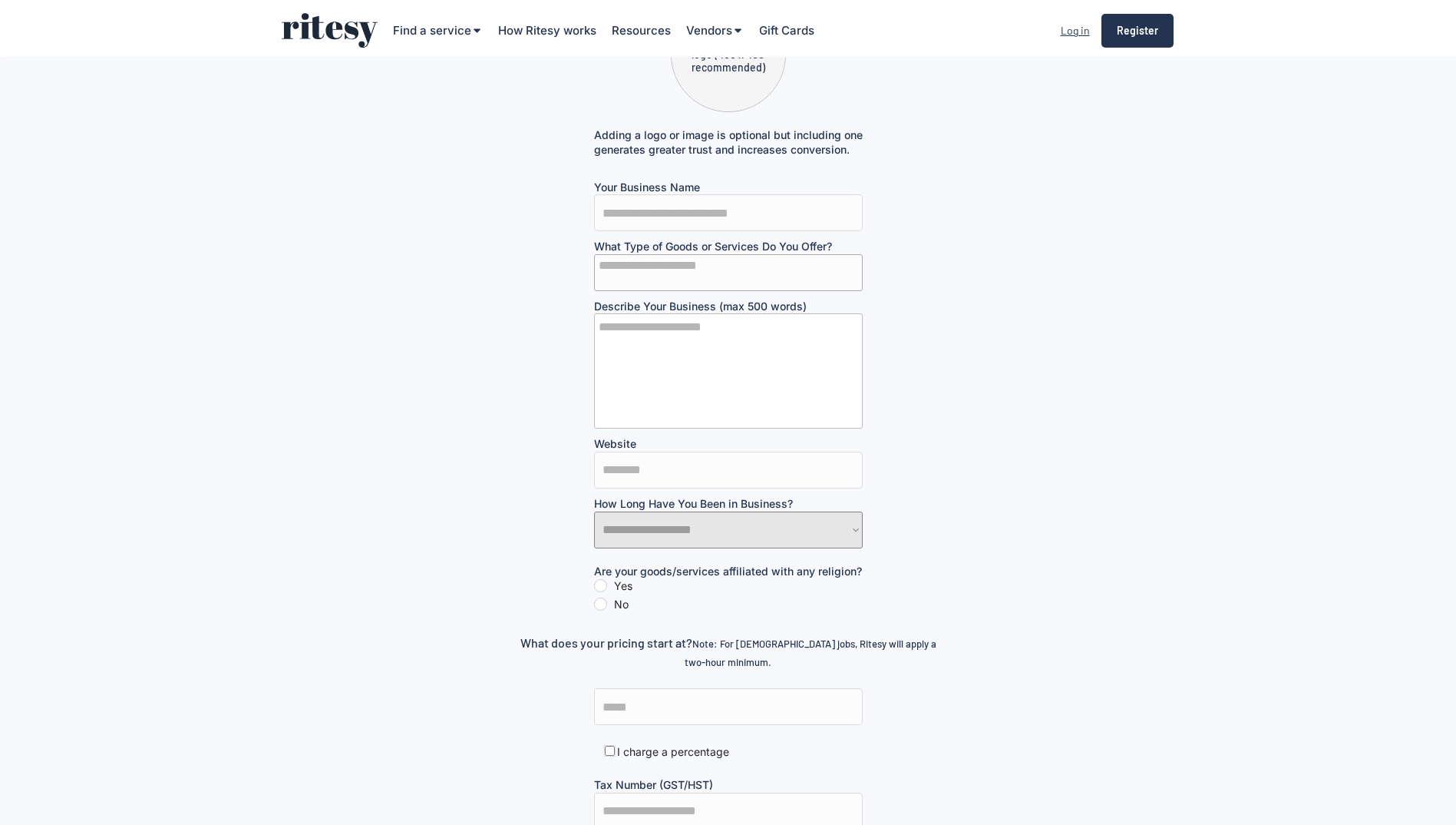
scroll to position [0, 0]
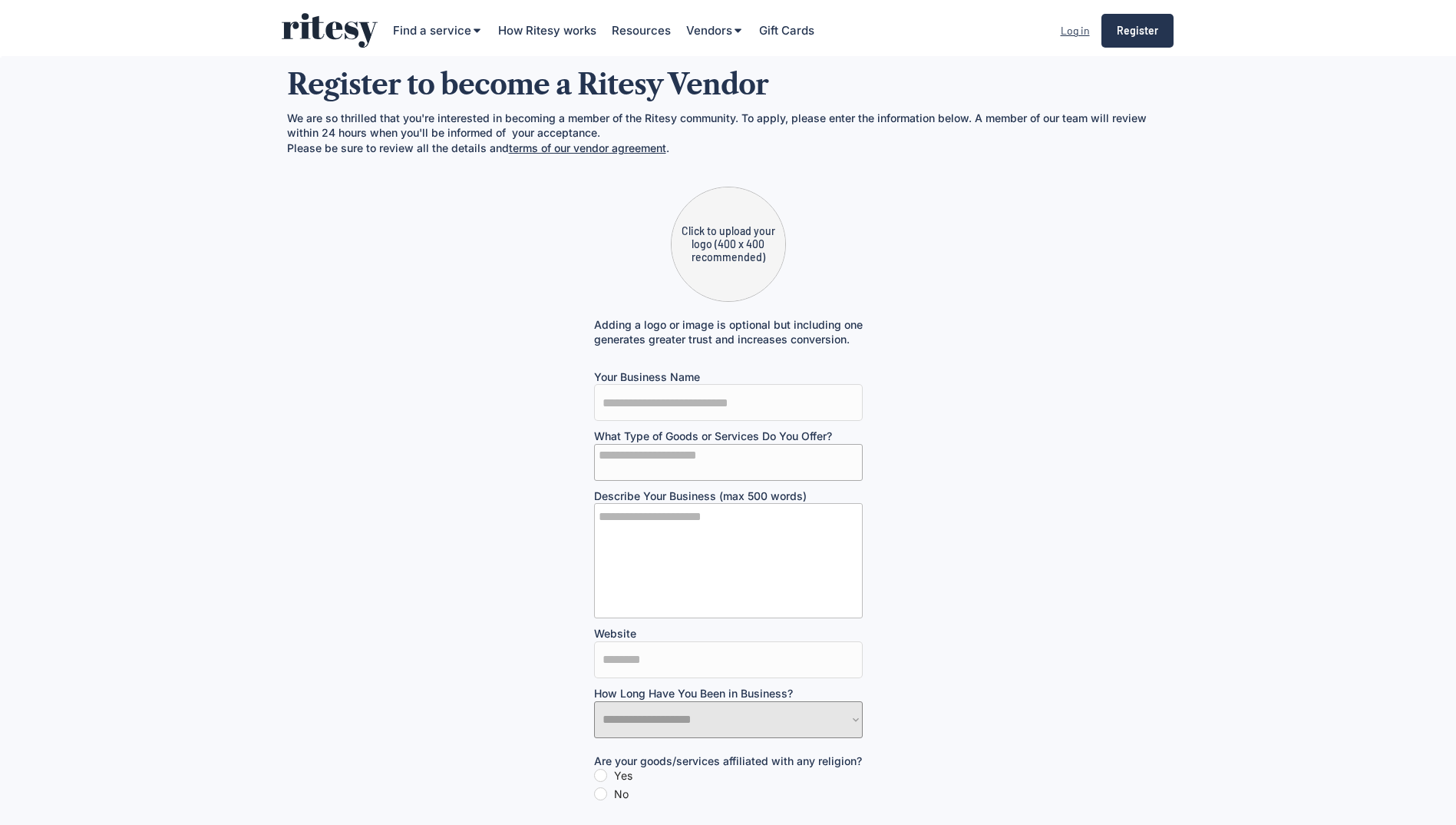
click at [309, 35] on img at bounding box center [329, 30] width 96 height 34
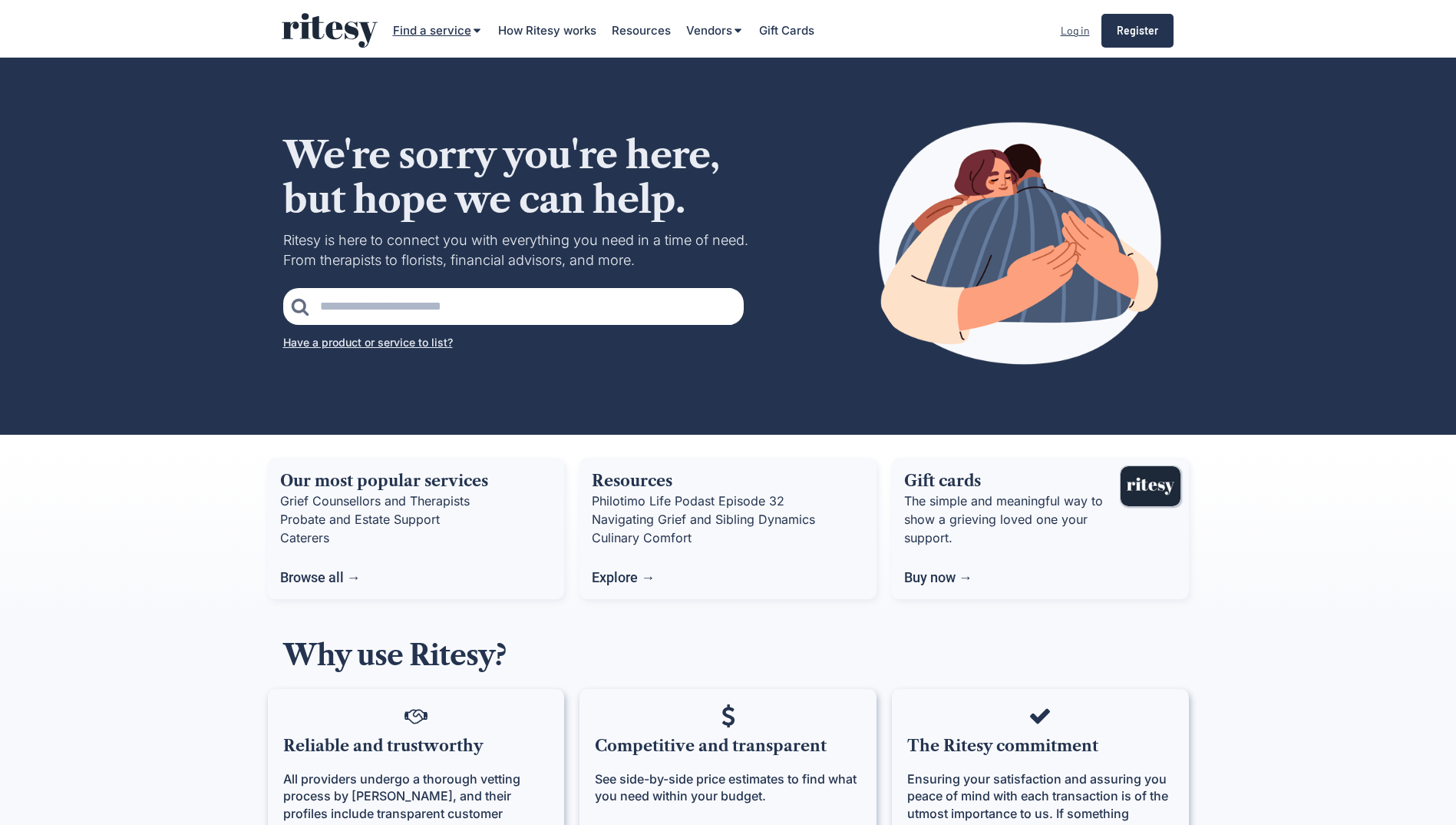
click at [438, 34] on div "Find a service" at bounding box center [432, 30] width 78 height 16
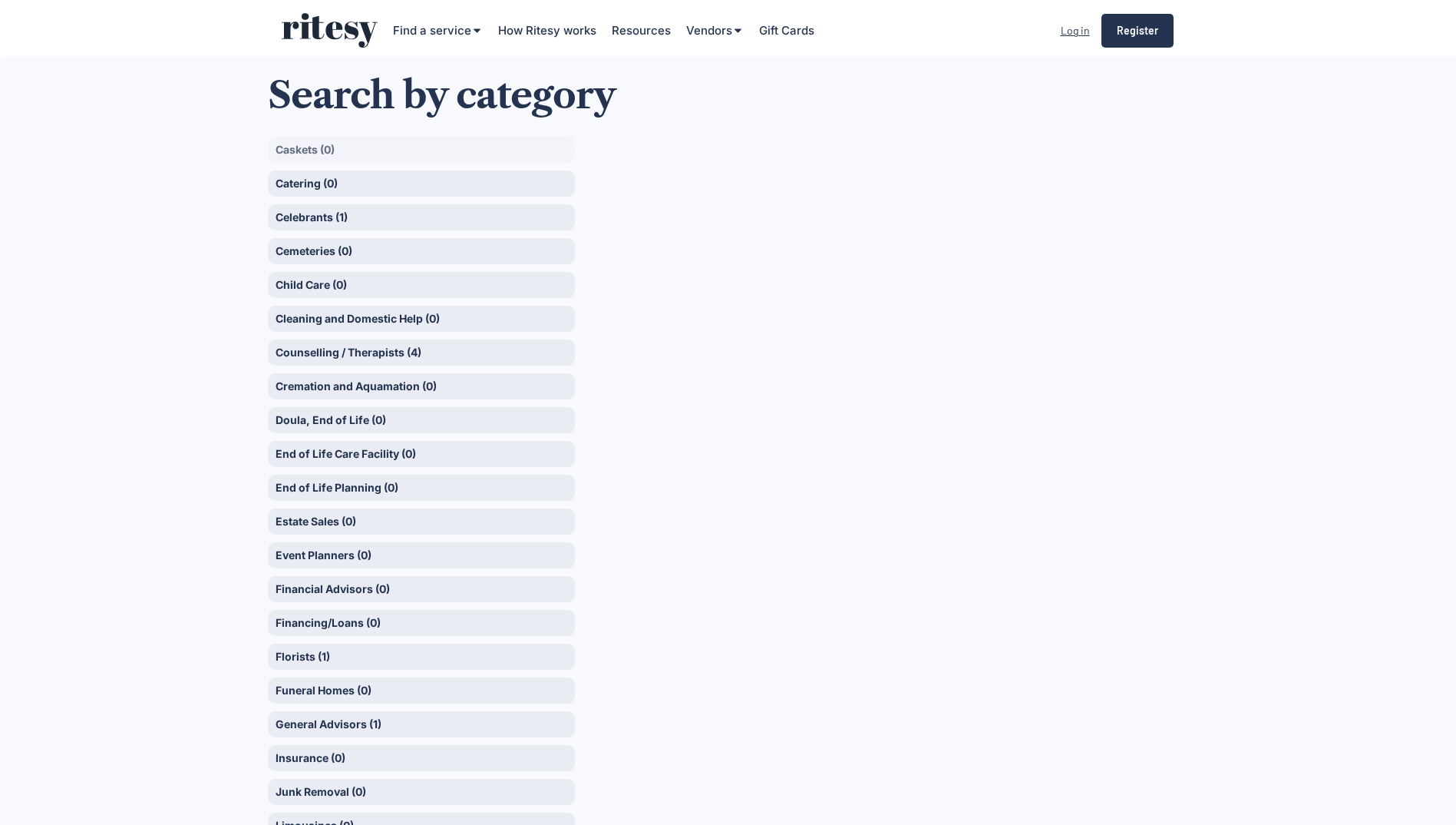
click at [339, 141] on div "Caskets (0)" at bounding box center [421, 150] width 307 height 26
